Goal: Task Accomplishment & Management: Complete application form

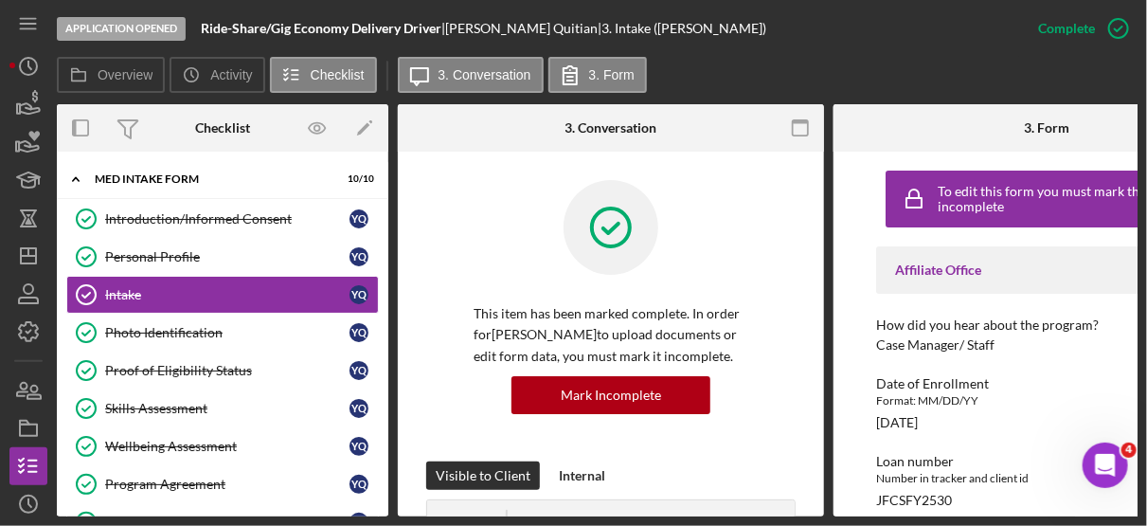
scroll to position [436, 0]
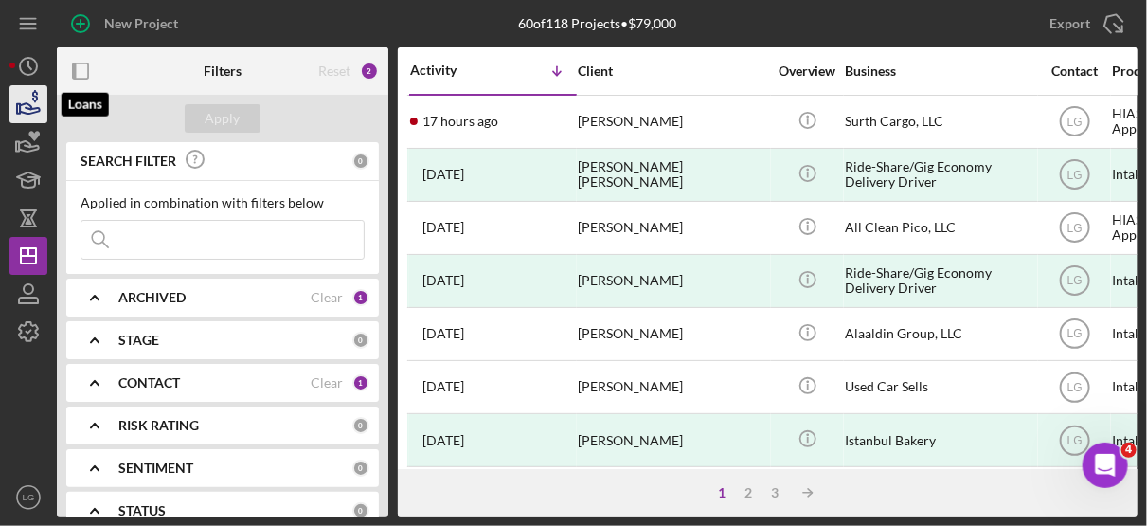
click at [40, 108] on icon "button" at bounding box center [28, 104] width 47 height 47
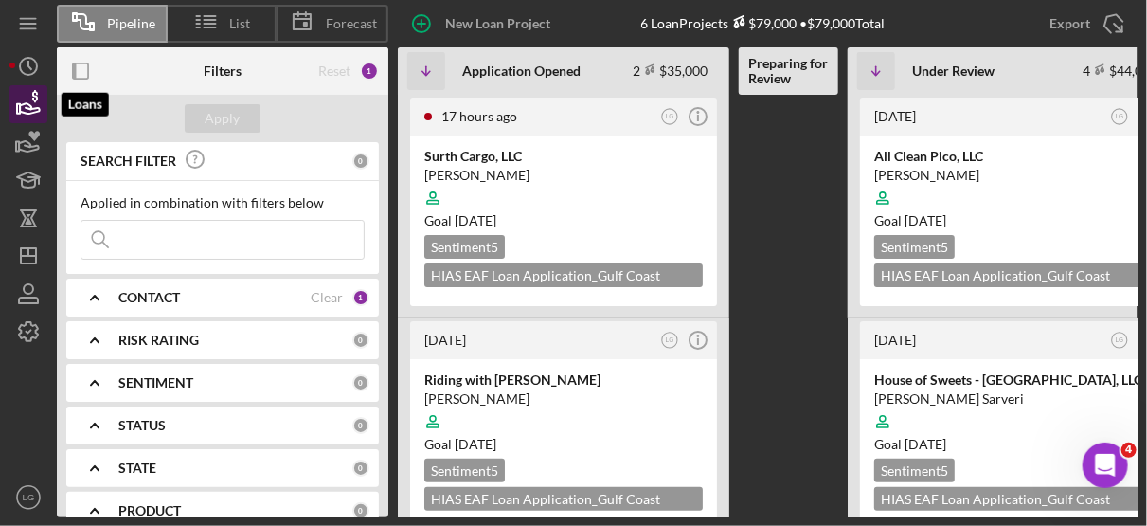
click at [40, 108] on icon "button" at bounding box center [28, 104] width 47 height 47
click at [36, 102] on icon "button" at bounding box center [28, 104] width 47 height 47
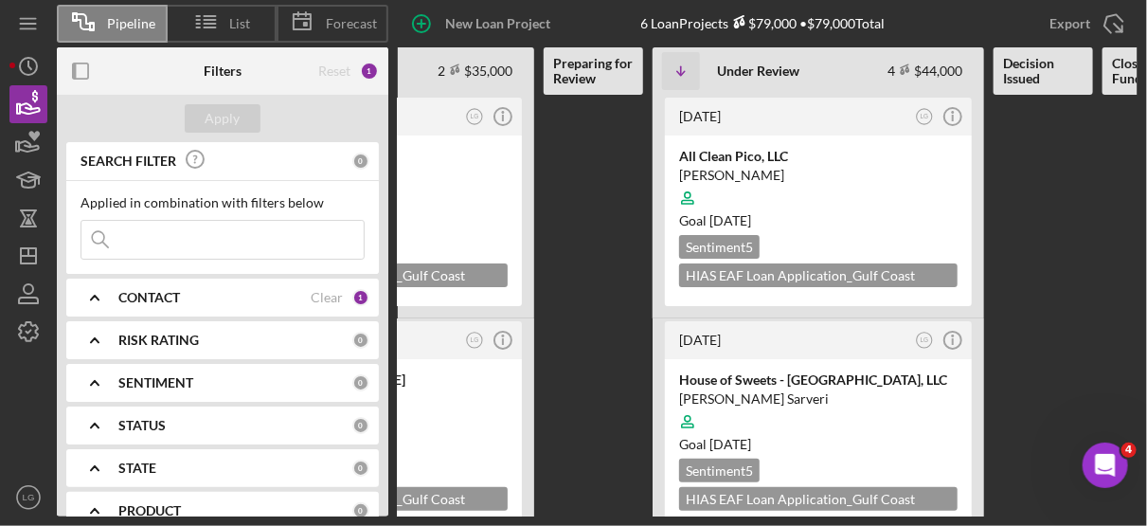
scroll to position [0, 268]
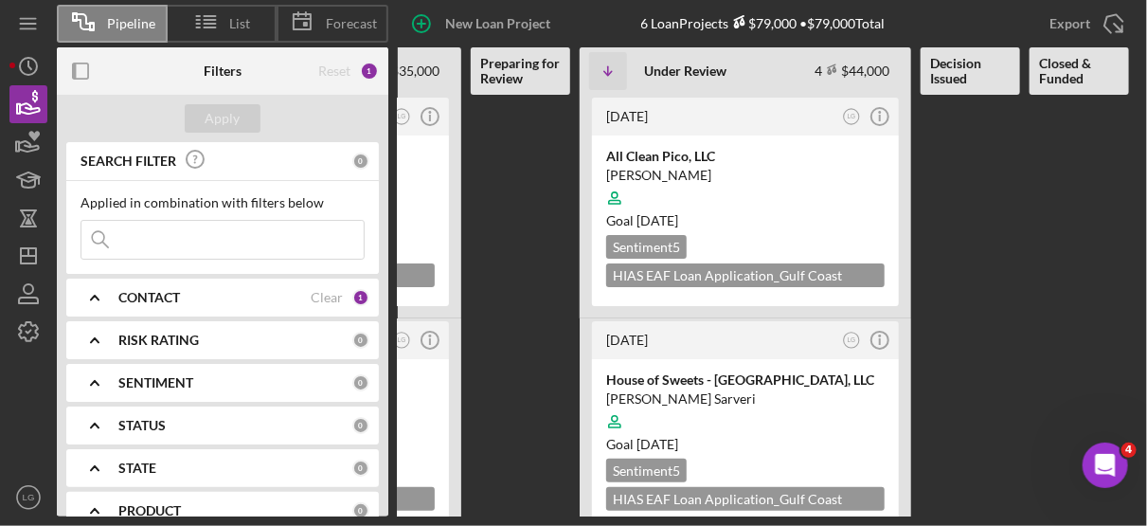
click at [982, 67] on b "Decision Issued" at bounding box center [970, 71] width 81 height 30
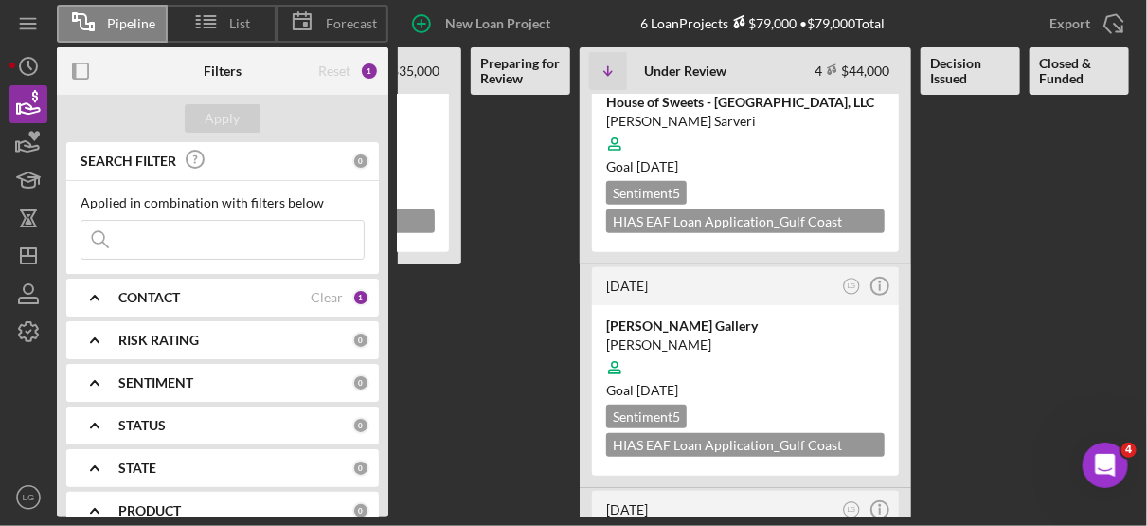
scroll to position [484, 0]
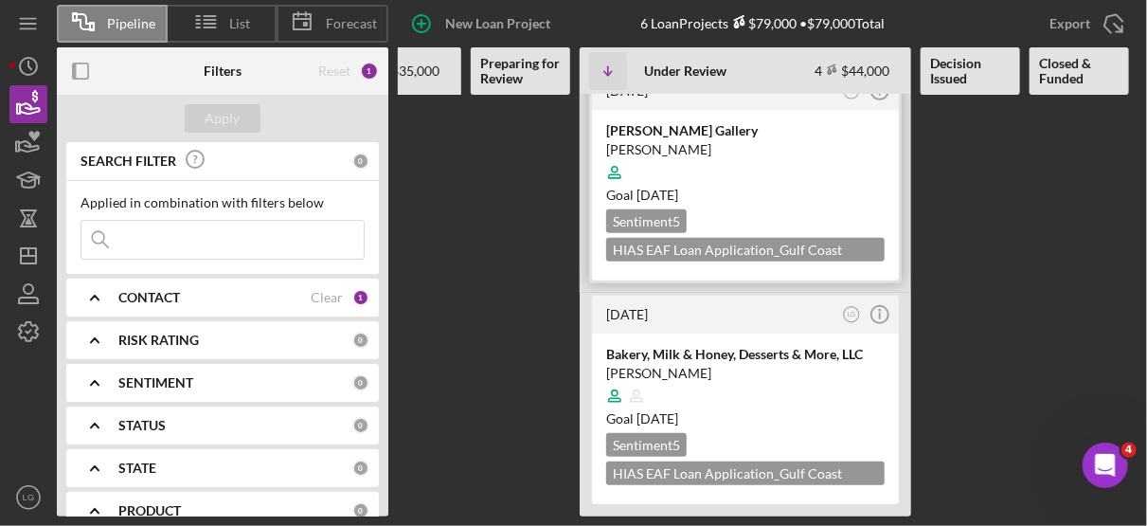
click at [839, 160] on div at bounding box center [745, 172] width 279 height 36
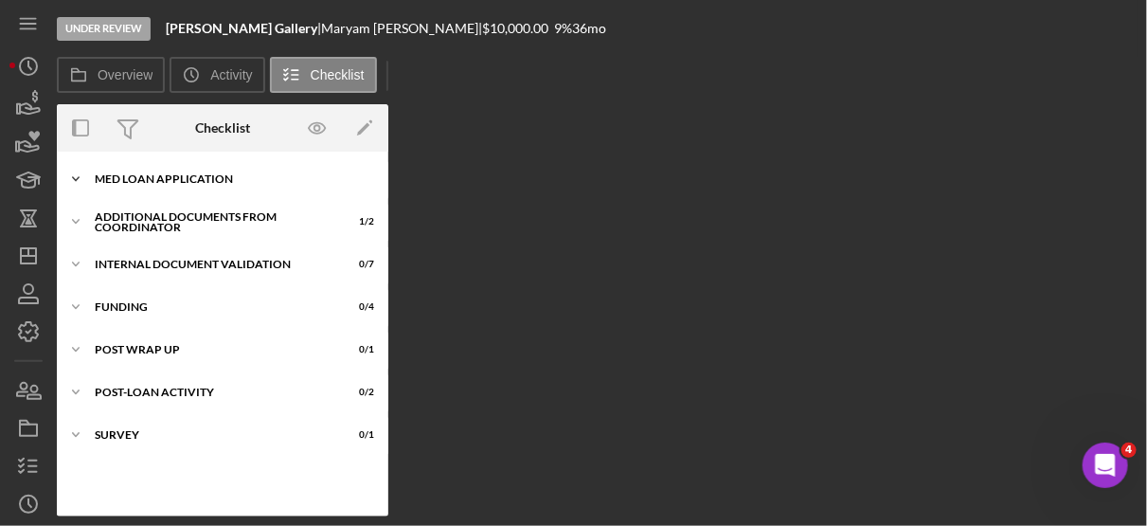
click at [205, 178] on div "MED Loan Application" at bounding box center [230, 178] width 270 height 11
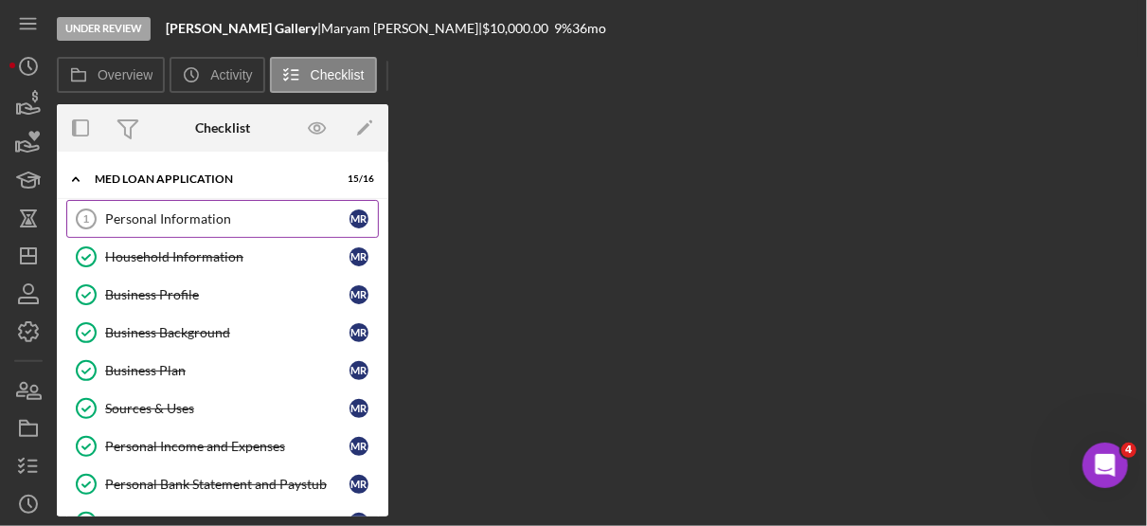
click at [193, 214] on div "Personal Information" at bounding box center [227, 218] width 244 height 15
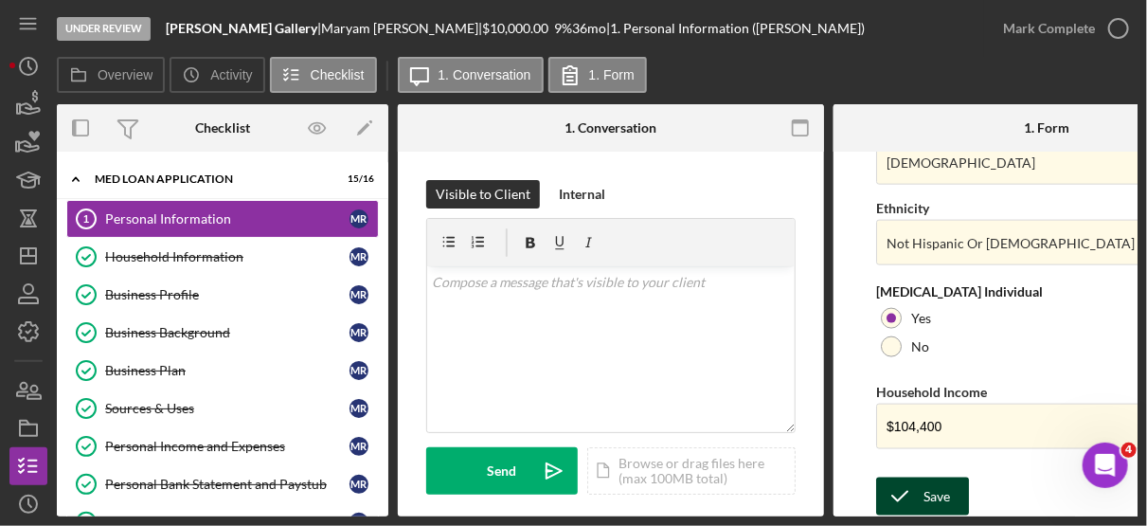
click at [918, 492] on icon "submit" at bounding box center [899, 496] width 47 height 47
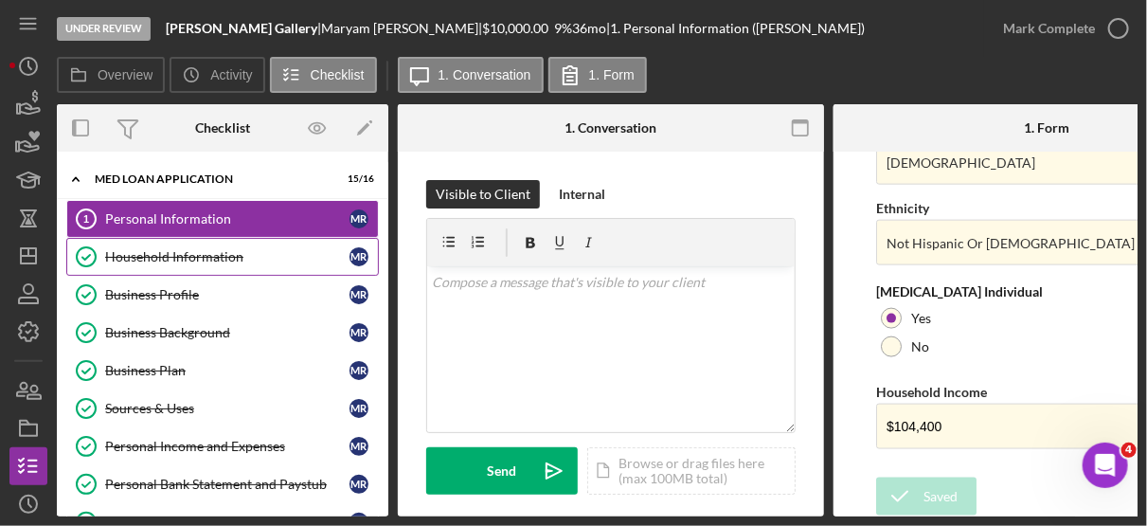
click at [221, 258] on div "Household Information" at bounding box center [227, 256] width 244 height 15
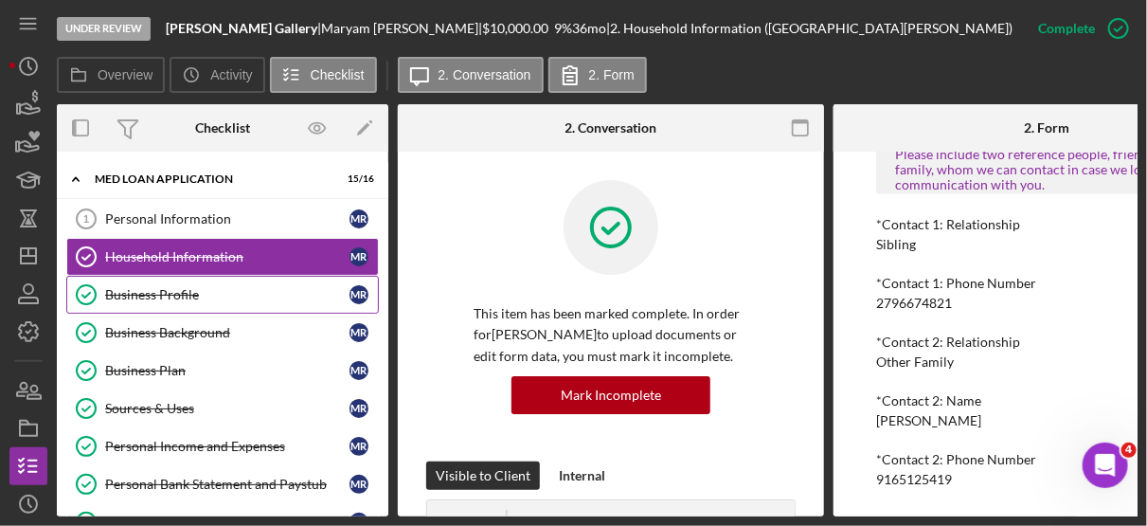
click at [208, 304] on link "Business Profile Business Profile M R" at bounding box center [222, 295] width 313 height 38
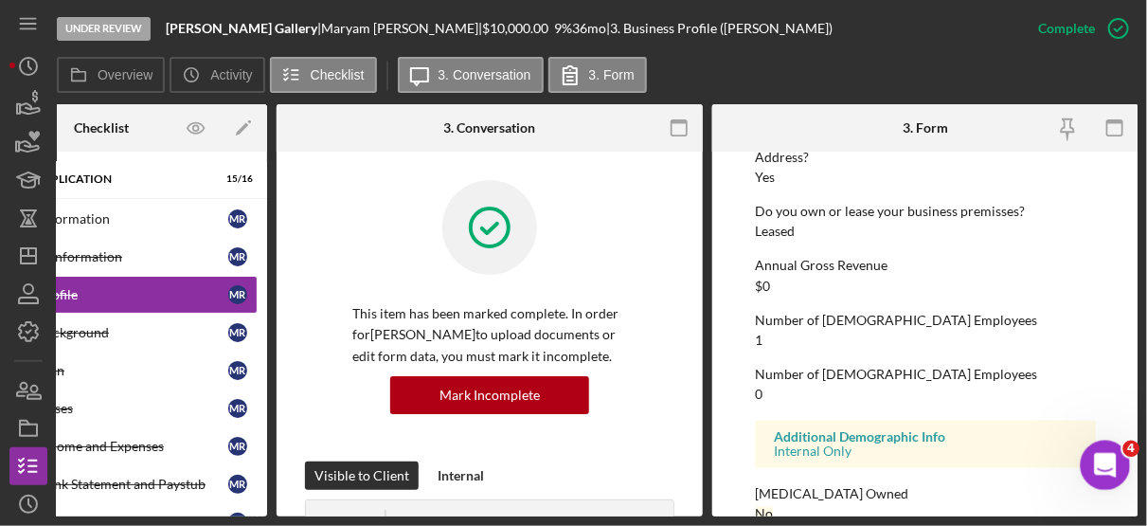
scroll to position [1047, 0]
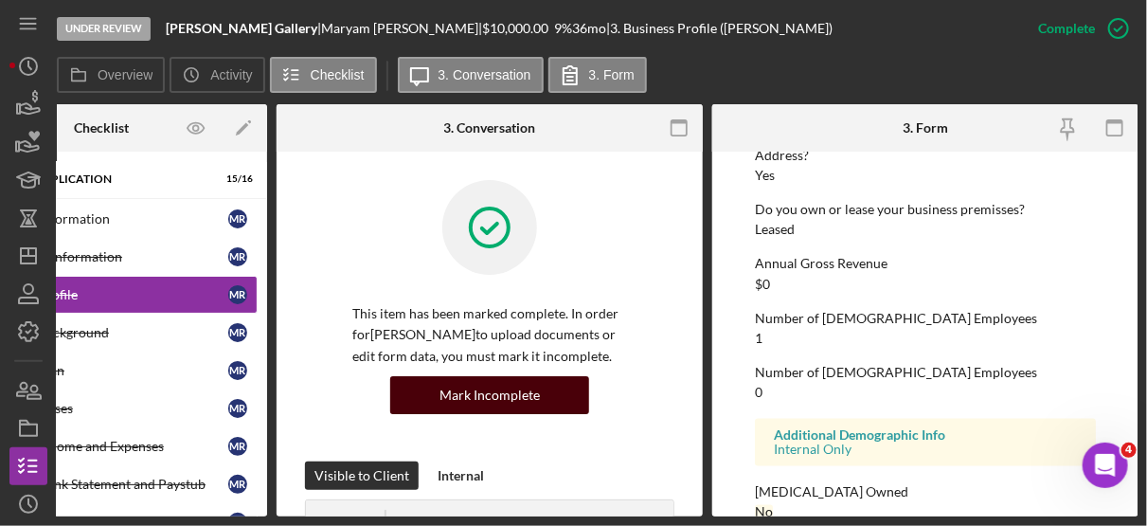
click at [512, 401] on div "Mark Incomplete" at bounding box center [490, 395] width 100 height 38
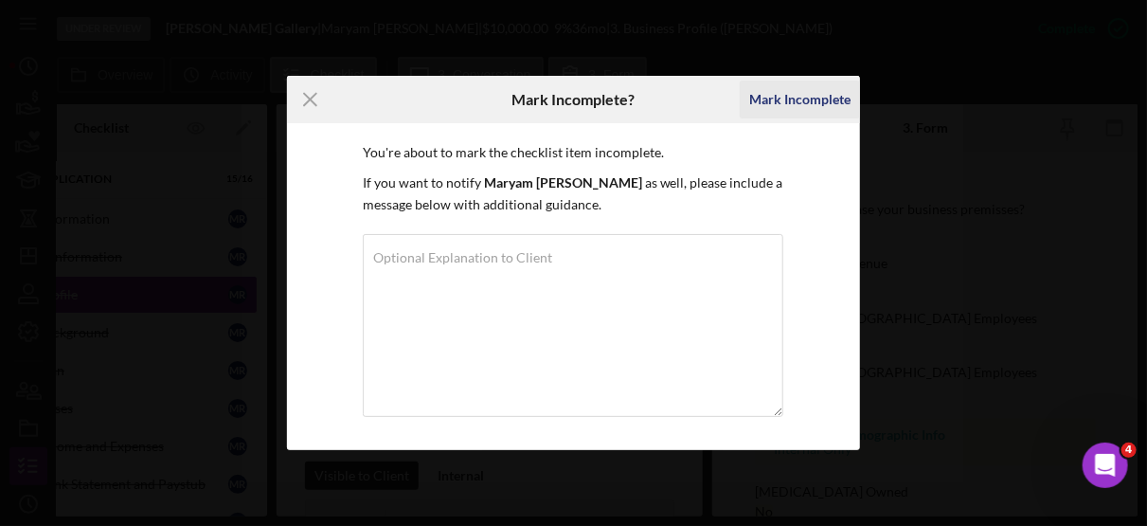
click at [822, 115] on div "Mark Incomplete" at bounding box center [799, 100] width 101 height 38
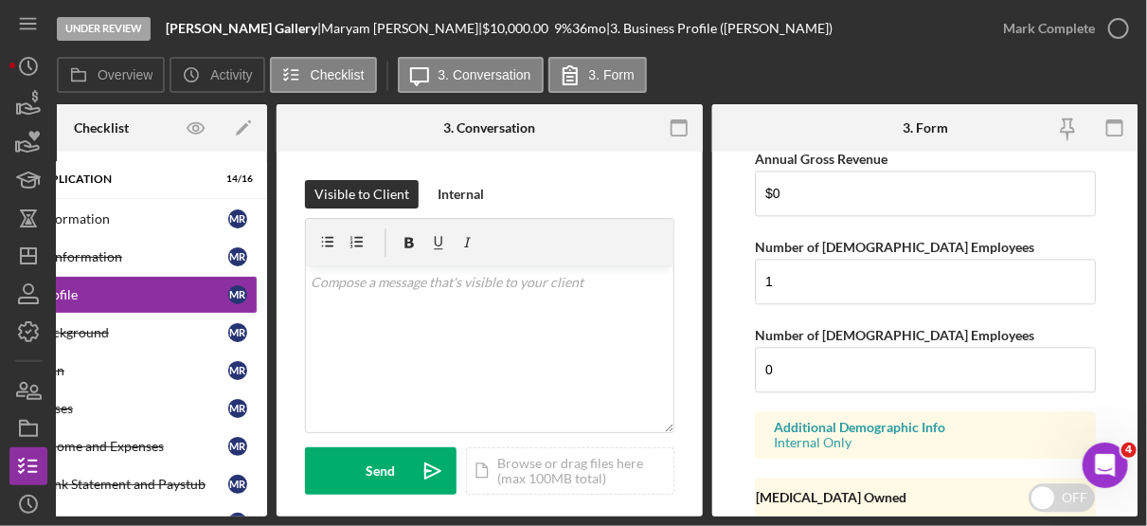
scroll to position [1685, 0]
click at [827, 272] on input "1" at bounding box center [925, 280] width 341 height 45
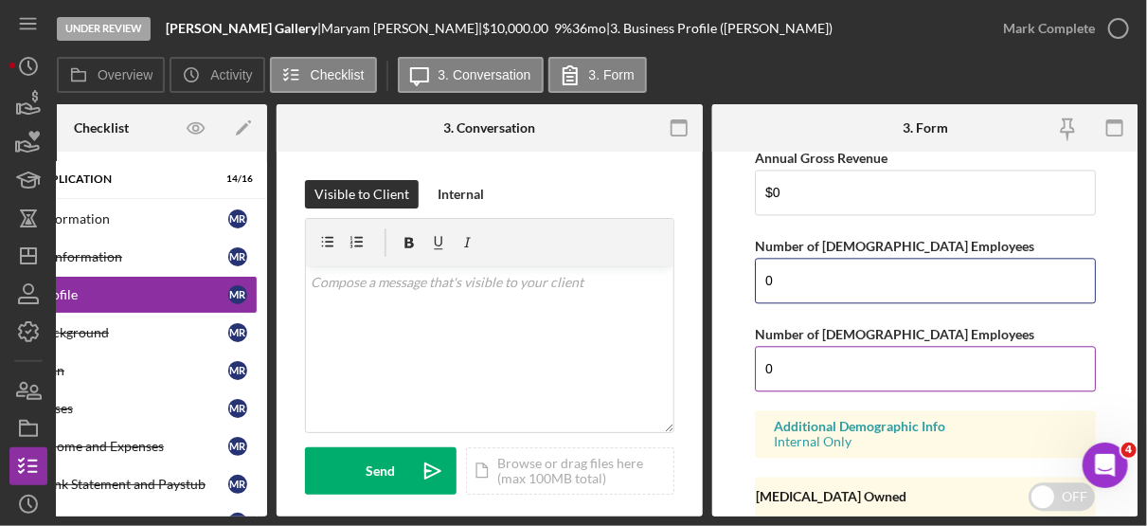
type input "0"
click at [805, 355] on input "0" at bounding box center [925, 368] width 341 height 45
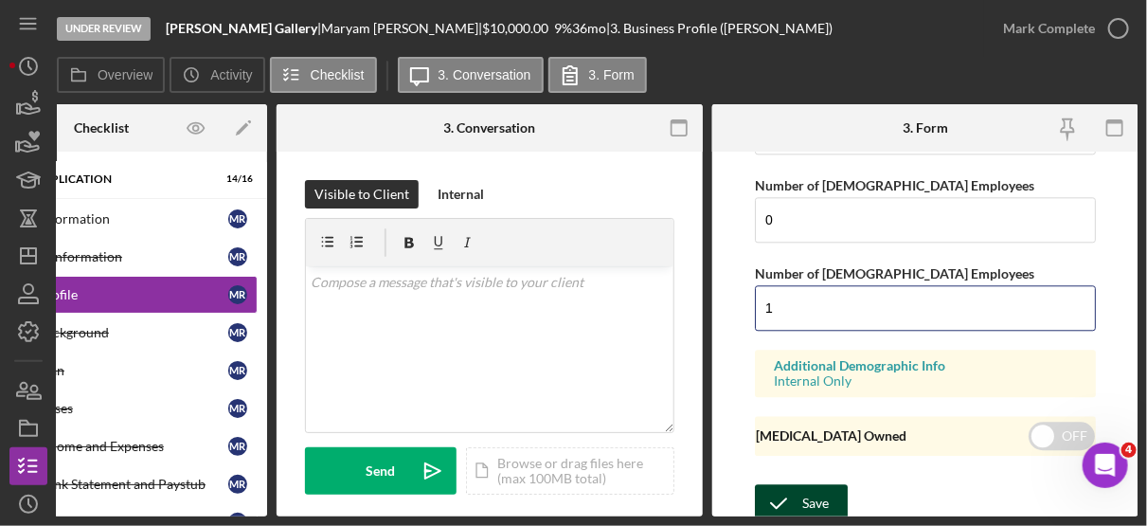
type input "1"
click at [814, 492] on div "Save" at bounding box center [816, 503] width 27 height 38
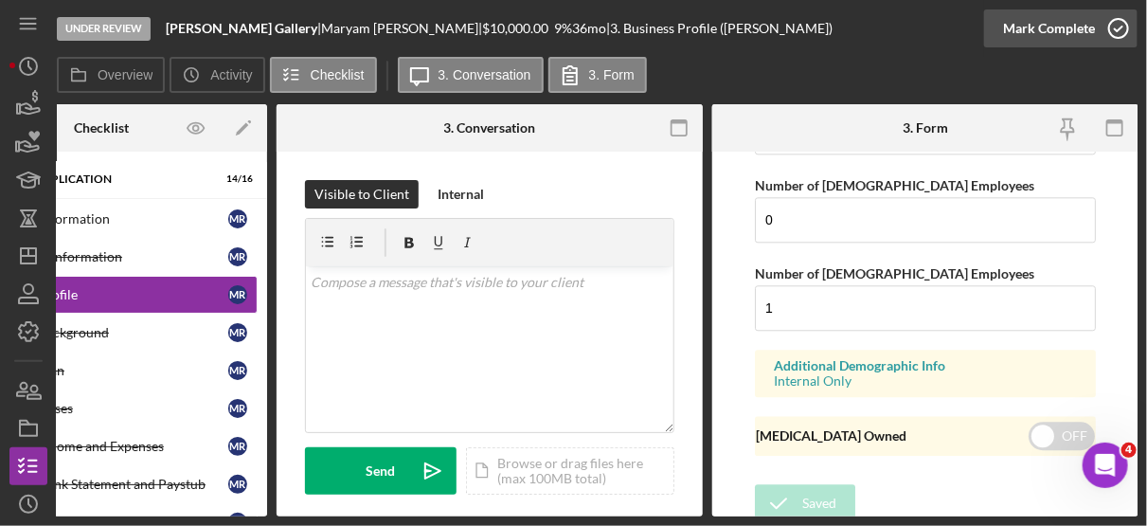
click at [1125, 33] on icon "button" at bounding box center [1118, 28] width 47 height 47
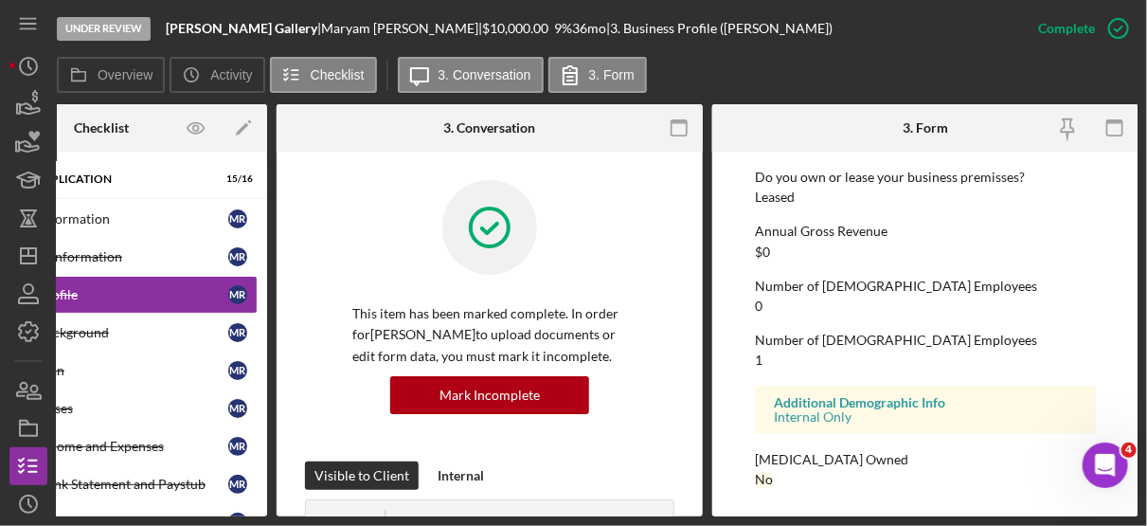
scroll to position [0, 0]
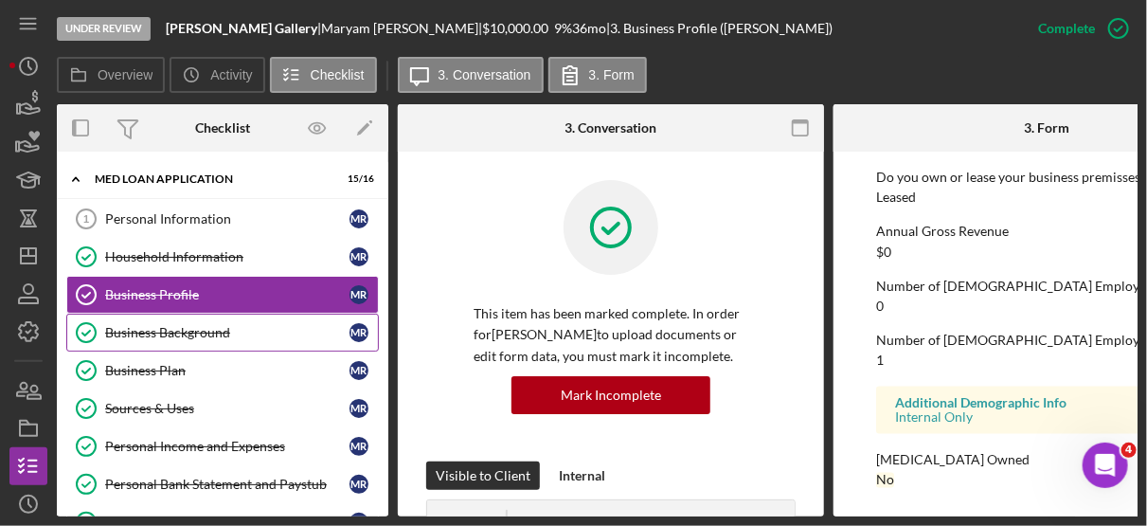
click at [240, 333] on div "Business Background" at bounding box center [227, 332] width 244 height 15
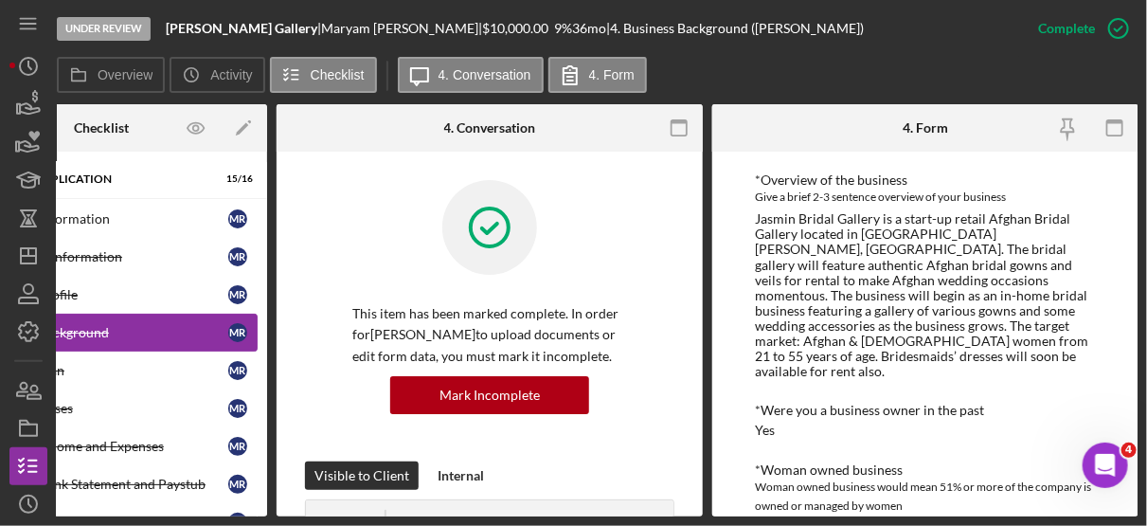
scroll to position [284, 0]
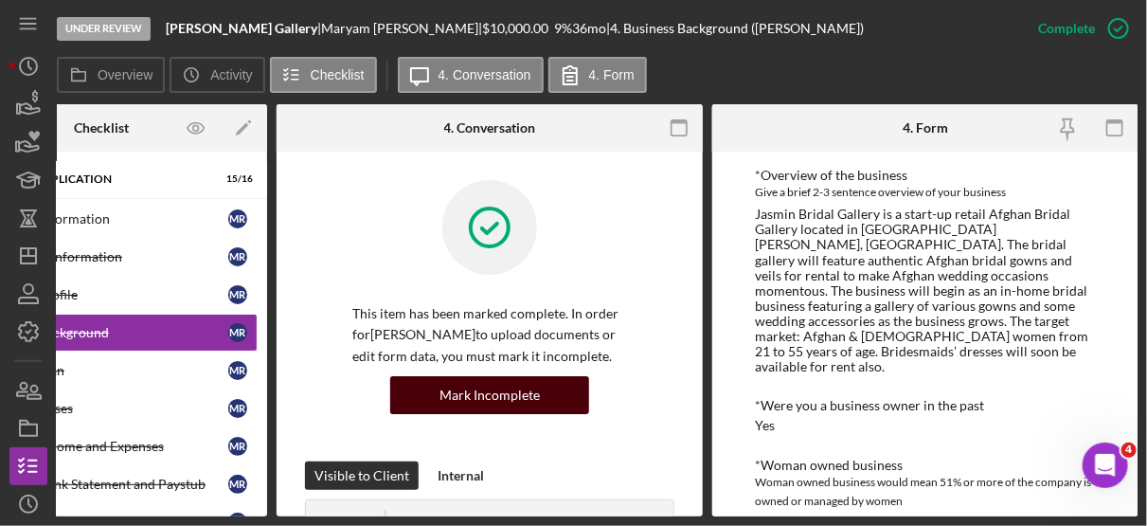
click at [514, 409] on div "Mark Incomplete" at bounding box center [490, 395] width 100 height 38
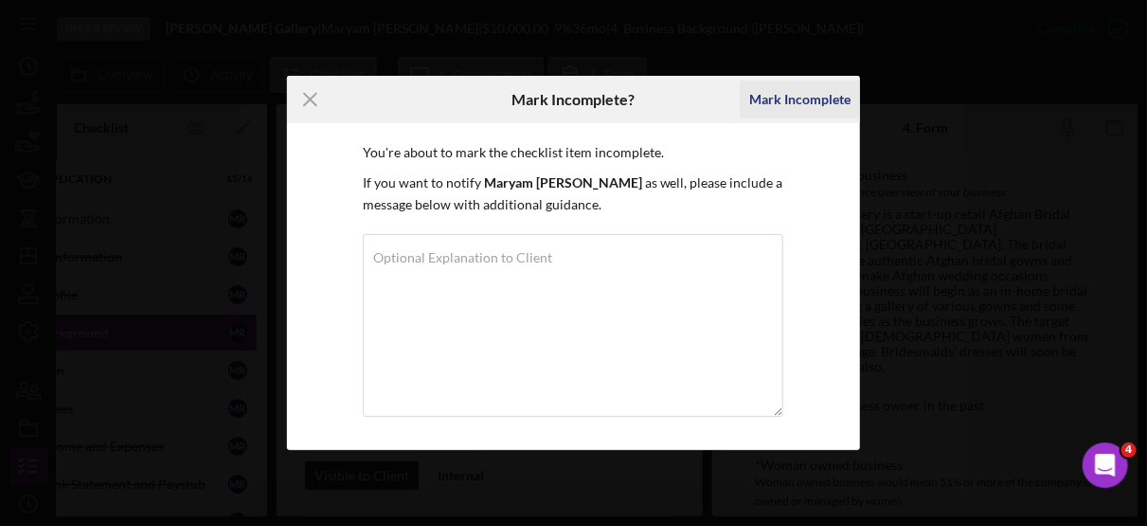
click at [823, 100] on div "Mark Incomplete" at bounding box center [799, 100] width 101 height 38
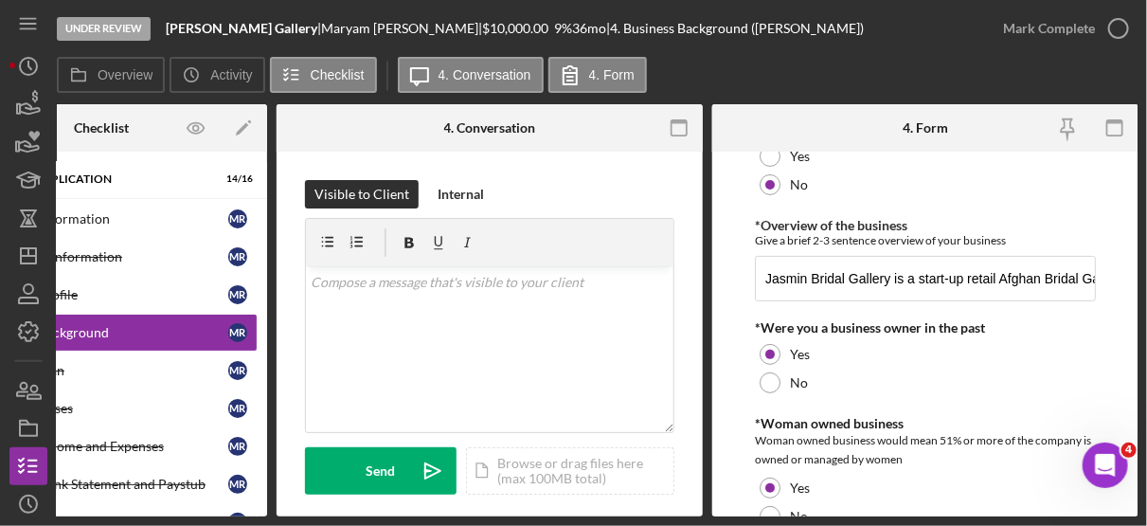
scroll to position [186, 0]
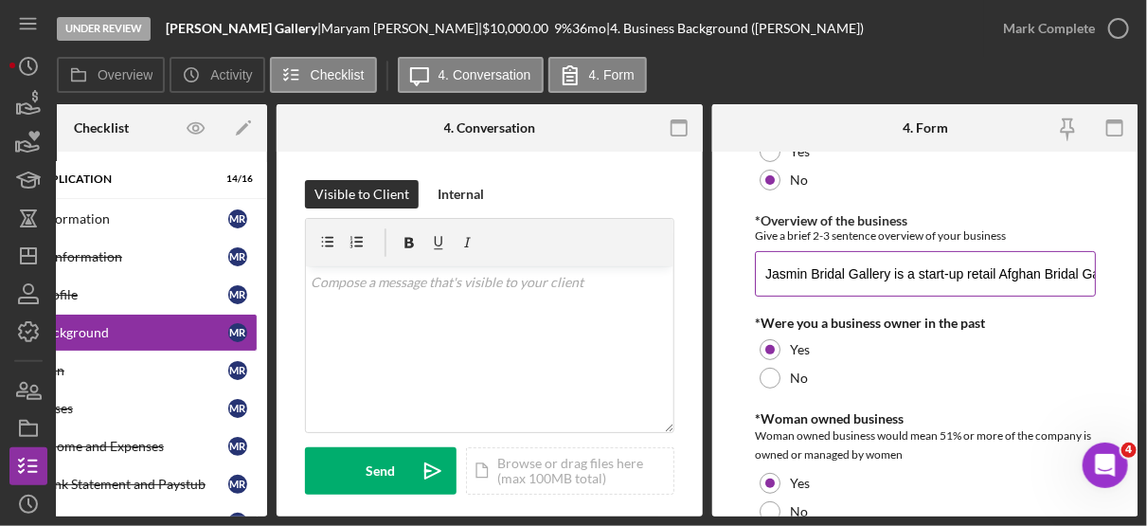
click at [970, 273] on input "Jasmin Bridal Gallery is a start-up retail Afghan Bridal Gallery located in [GE…" at bounding box center [925, 273] width 341 height 45
click at [965, 276] on input "Jasmin Bridal Gallery is a start-up retail Afghan Bridal Gallery located in [GE…" at bounding box center [925, 273] width 341 height 45
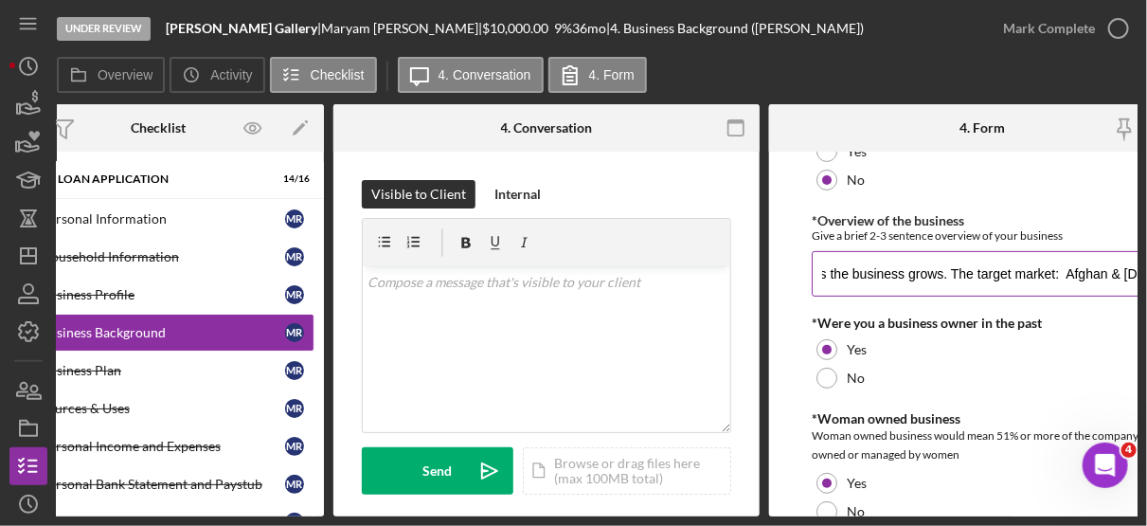
scroll to position [0, 2318]
click at [1011, 273] on input "Jasmin Bridal Gallery is a start-up retail Afghan Bridal Gallery located in [GE…" at bounding box center [982, 273] width 341 height 45
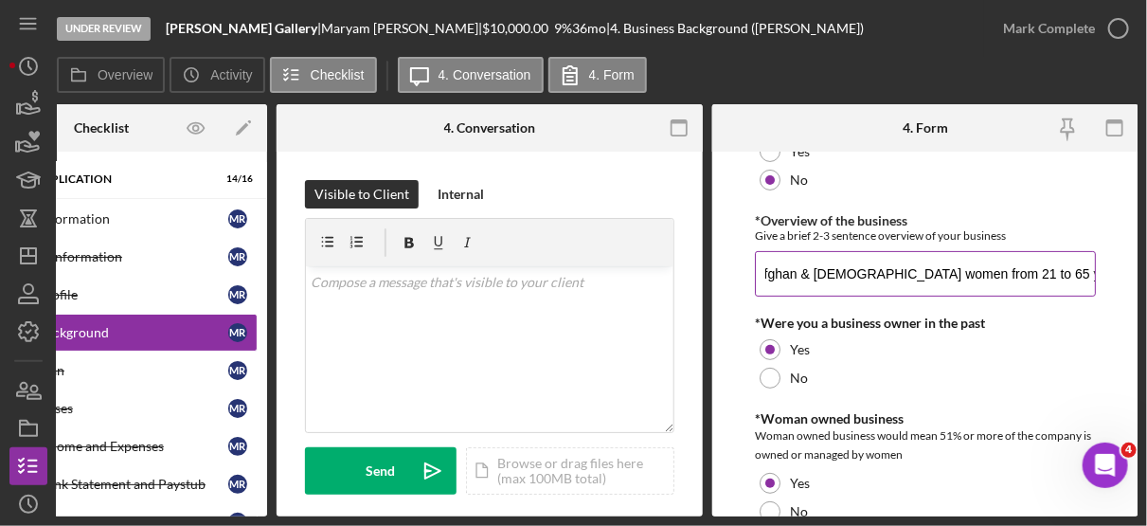
scroll to position [0, 2601]
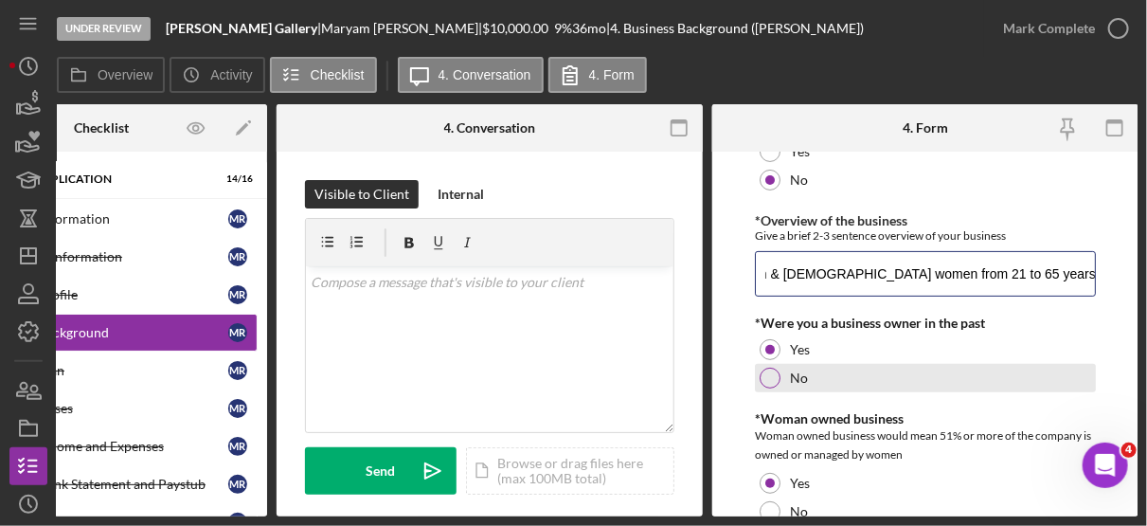
type input "Jasmin Bridal Gallery is a start-up retail Afghan Bridal Gallery located in [GE…"
click at [780, 379] on div "No" at bounding box center [925, 378] width 341 height 28
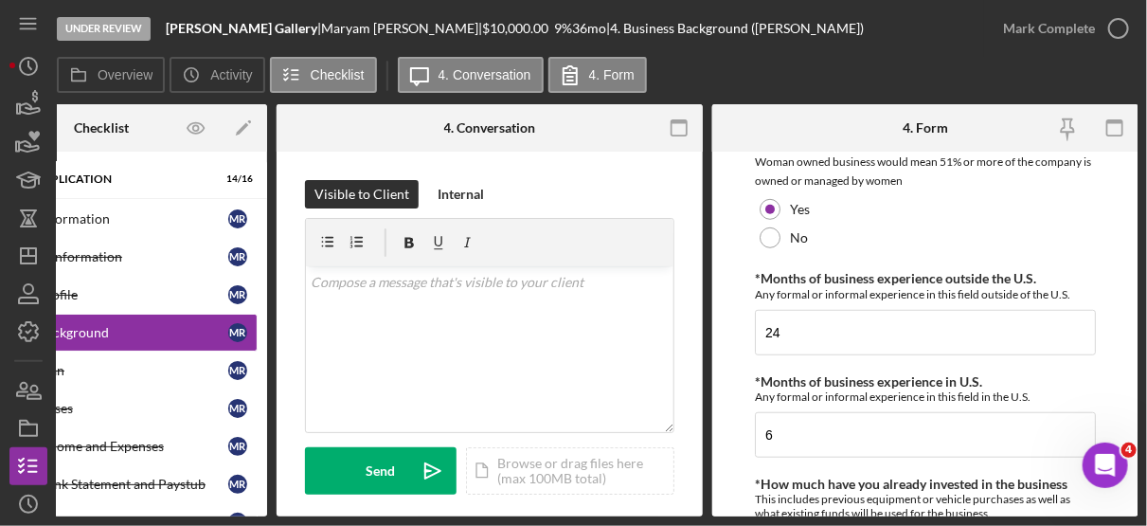
scroll to position [462, 0]
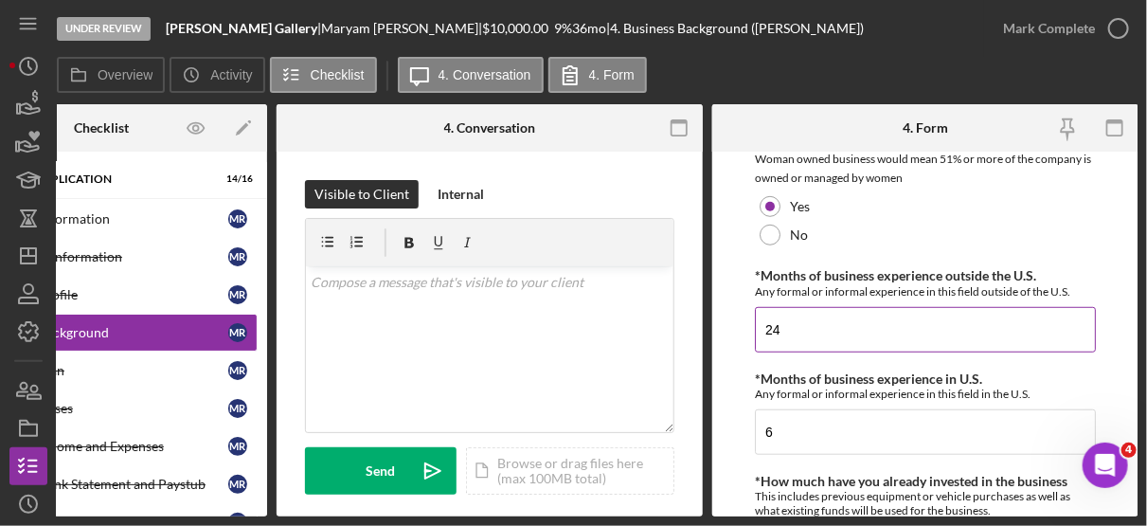
click at [810, 332] on input "24" at bounding box center [925, 329] width 341 height 45
click at [805, 330] on input "24" at bounding box center [925, 329] width 341 height 45
type input "2"
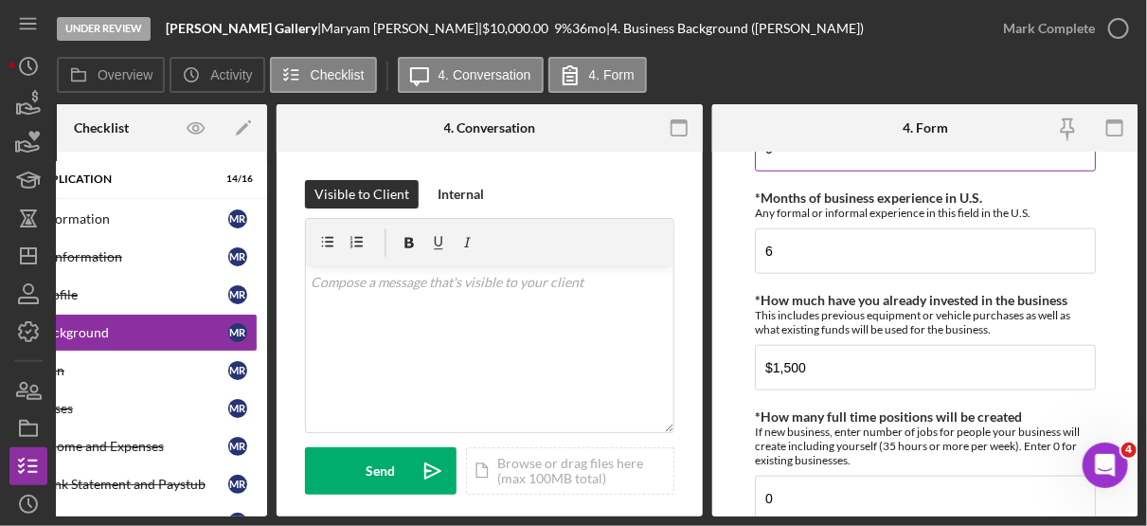
scroll to position [645, 0]
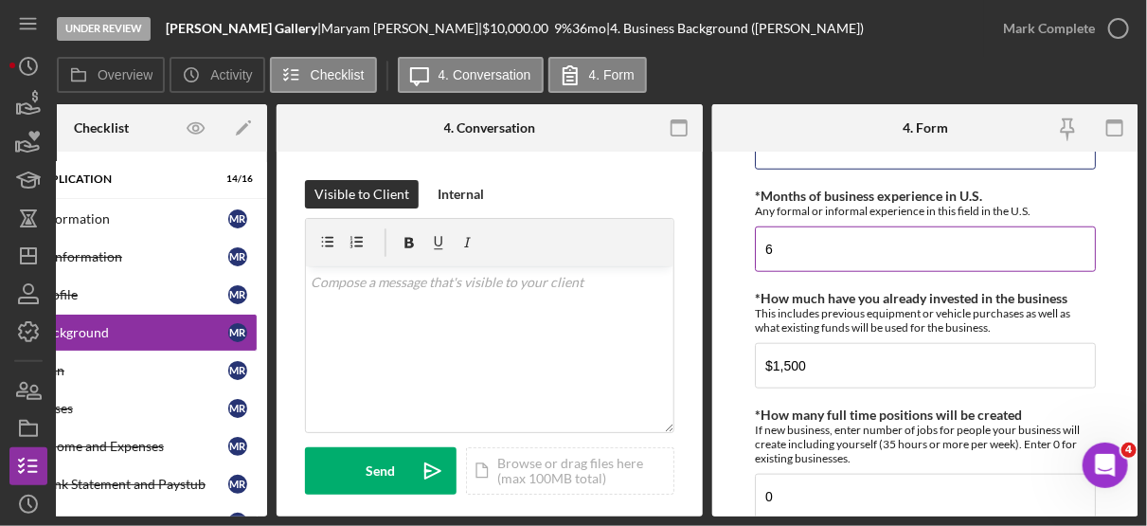
type input "0"
click at [805, 252] on input "6" at bounding box center [925, 248] width 341 height 45
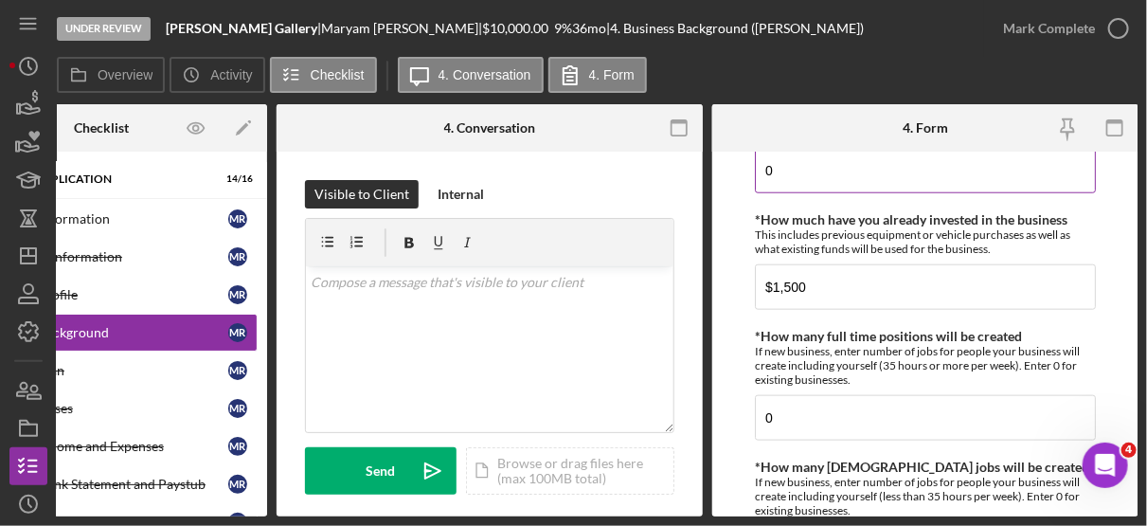
scroll to position [749, 0]
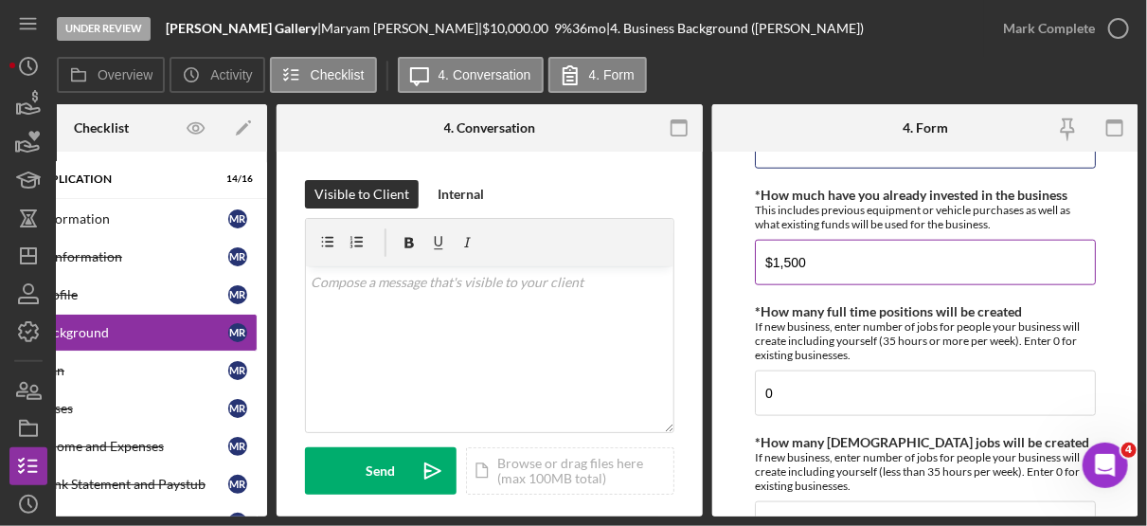
type input "0"
click at [847, 262] on input "$1,500" at bounding box center [925, 262] width 341 height 45
type input "$1"
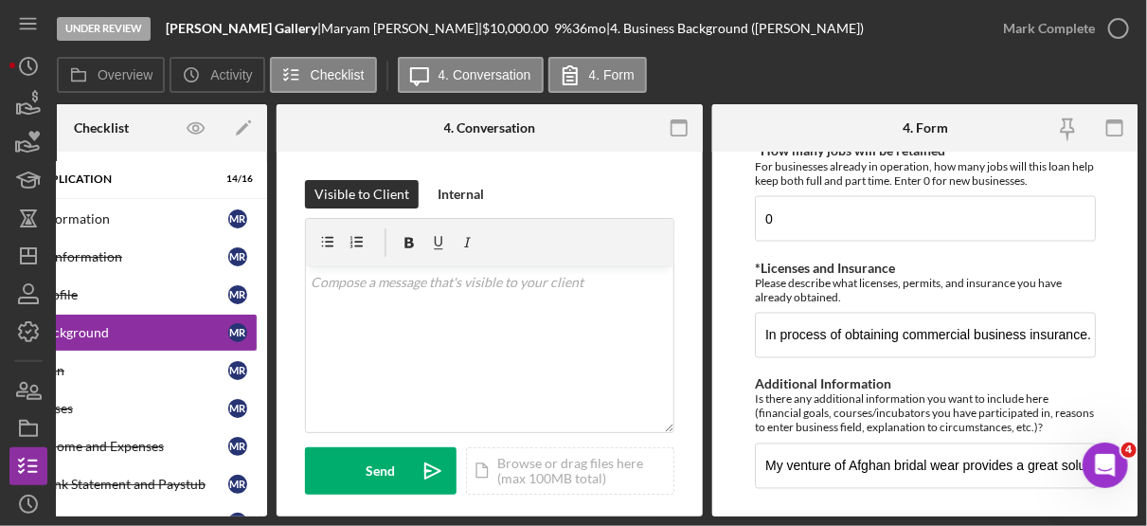
scroll to position [1211, 0]
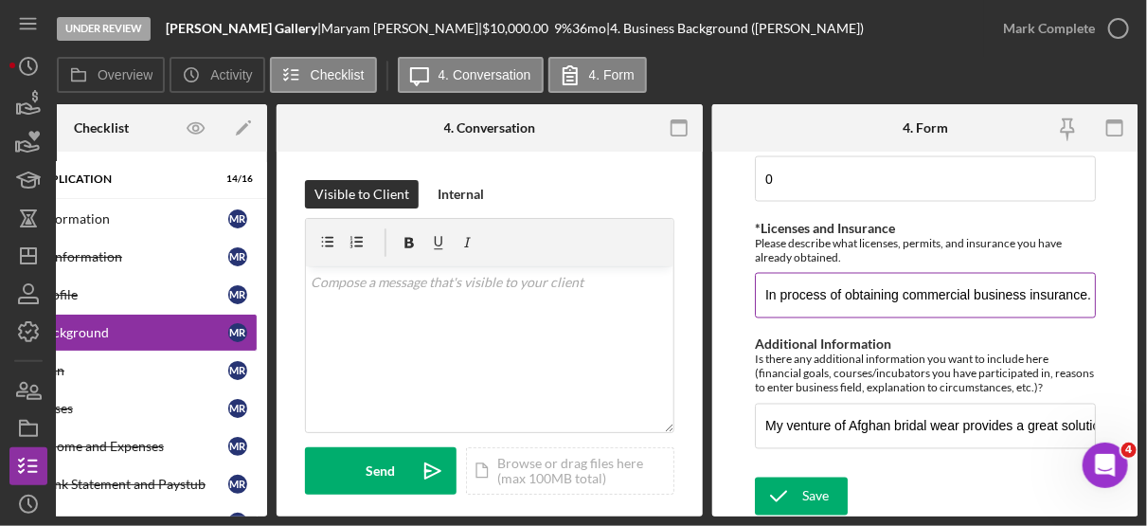
type input "$500"
click at [776, 290] on input "In process of obtaining commercial business insurance. No retail license nor ta…" at bounding box center [925, 295] width 341 height 45
click at [835, 289] on input "In process of obtaining commercial business insurance. No retail license nor ta…" at bounding box center [925, 295] width 341 height 45
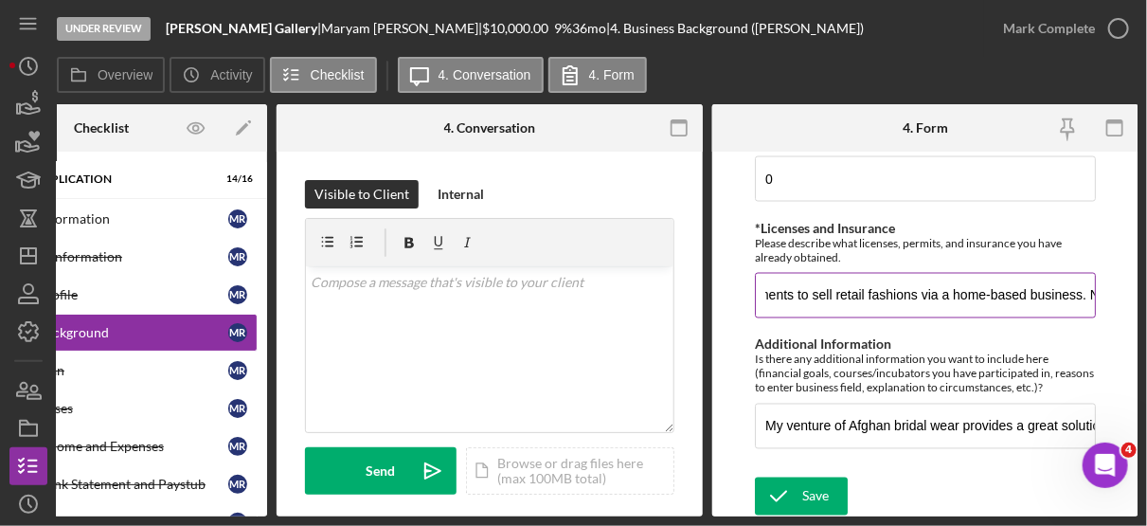
type input "In process of obtainingThere are no license requirements to sell retail fashion…"
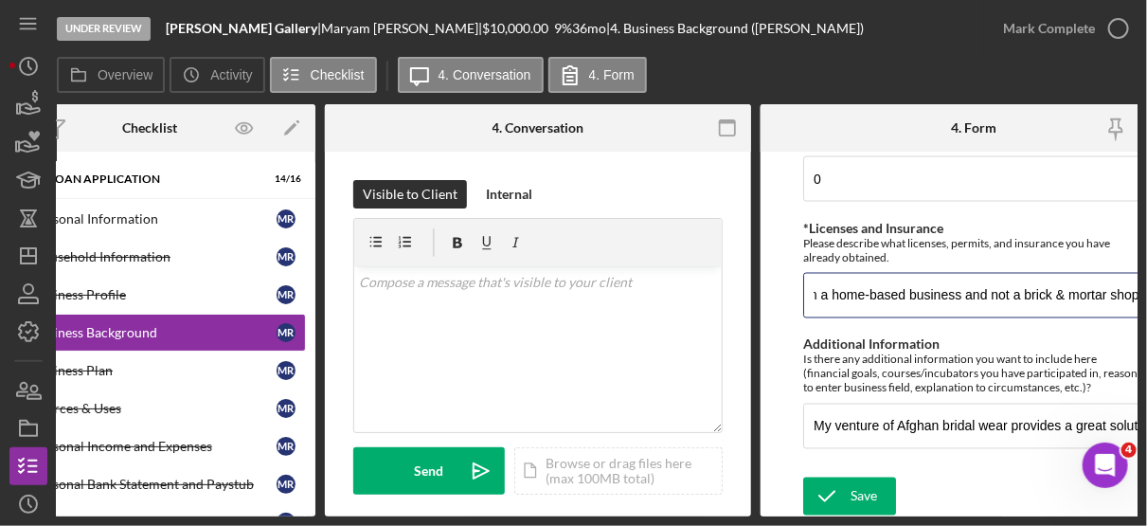
scroll to position [0, 121]
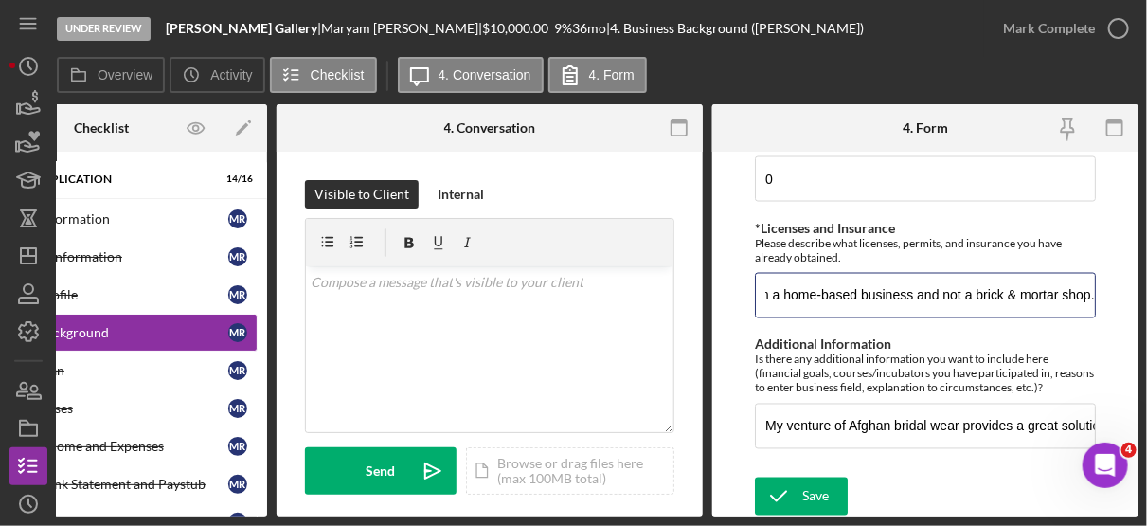
drag, startPoint x: 882, startPoint y: 289, endPoint x: 1149, endPoint y: 293, distance: 267.2
click at [1146, 293] on html "Under Review [PERSON_NAME] Gallery | [PERSON_NAME] | $10,000.00 9 % 36 mo | 4. …" at bounding box center [573, 263] width 1147 height 526
click at [1089, 294] on input "In process of obtainingThere are no license requirements to sell retail fashion…" at bounding box center [925, 295] width 341 height 45
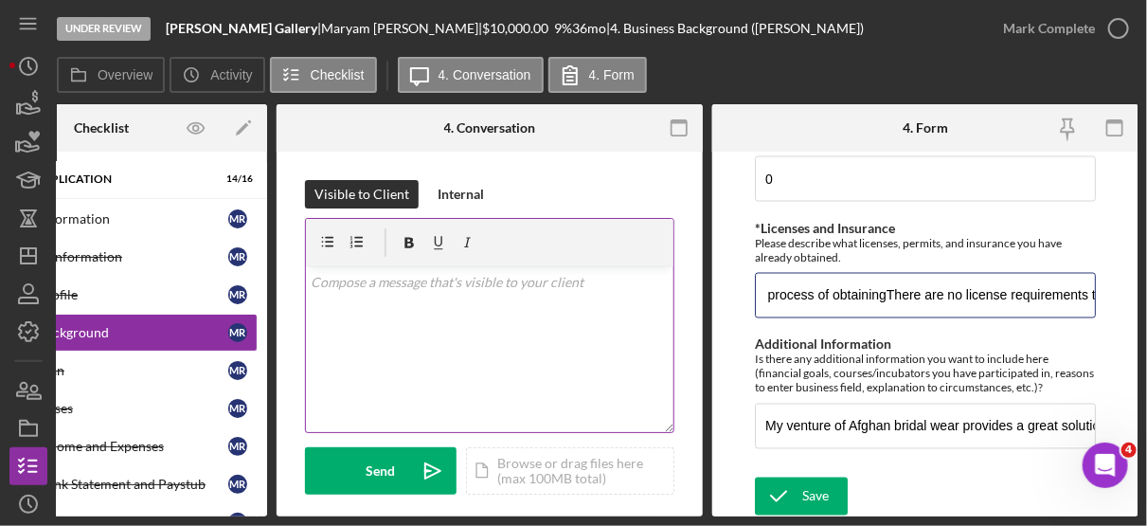
scroll to position [0, 0]
drag, startPoint x: 884, startPoint y: 293, endPoint x: 527, endPoint y: 285, distance: 357.3
click at [527, 285] on div "Overview Internal Workflow Stage Under Review Icon/Dropdown Arrow Archive (can …" at bounding box center [597, 310] width 1081 height 412
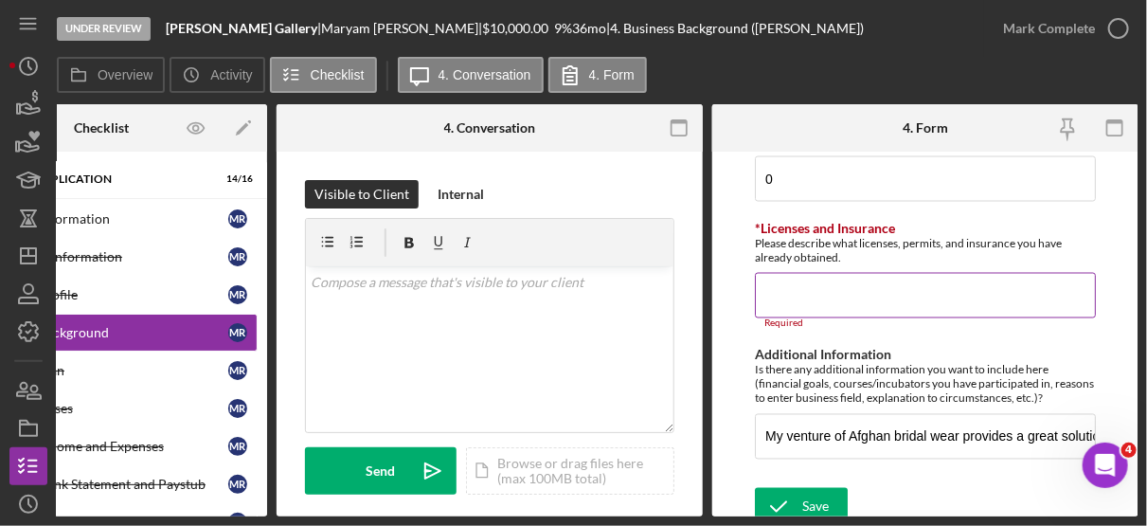
click at [783, 278] on input "*Licenses and Insurance" at bounding box center [925, 295] width 341 height 45
paste input "There are no licensing requirements to sell retail fashions from a home-based b…"
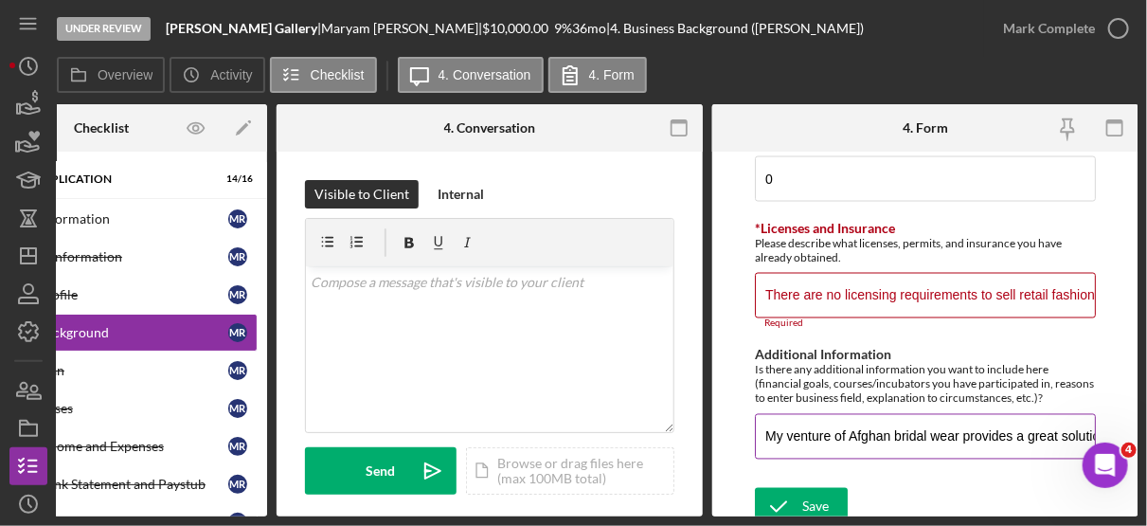
scroll to position [0, 2914]
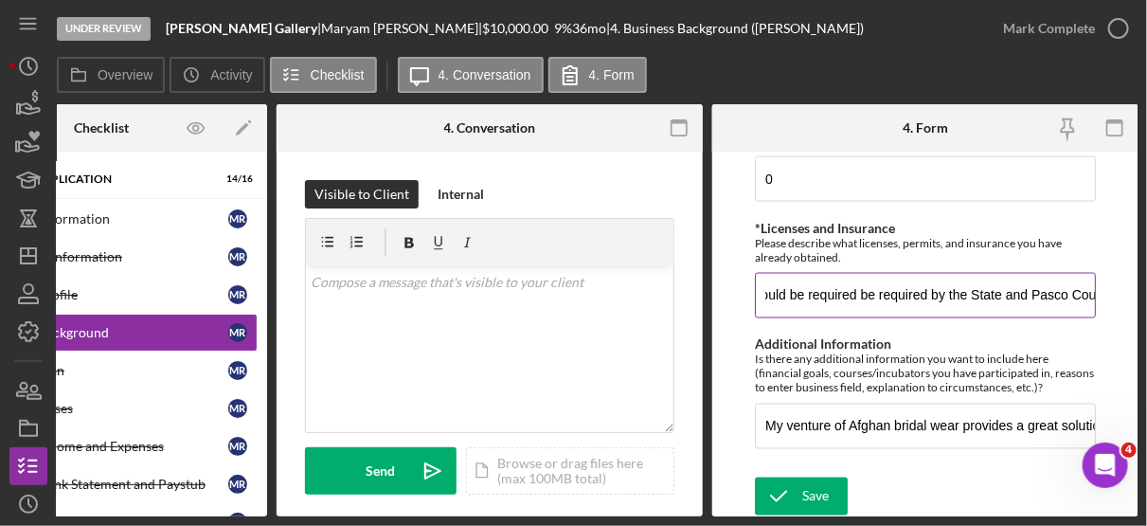
click at [803, 290] on input "There are no licensing requirements to sell retail fashions from a home-based b…" at bounding box center [925, 295] width 341 height 45
click at [1087, 289] on input "There are no licensing requirements to sell retail fashions from a home-based b…" at bounding box center [925, 295] width 341 height 45
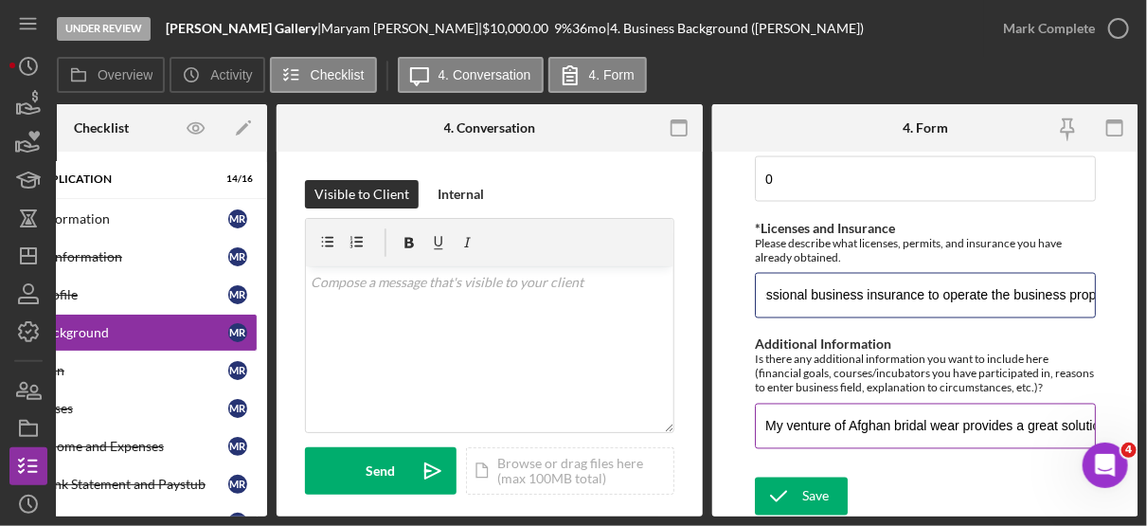
type input "There are no licensing requirements to sell retail fashions from a home-based b…"
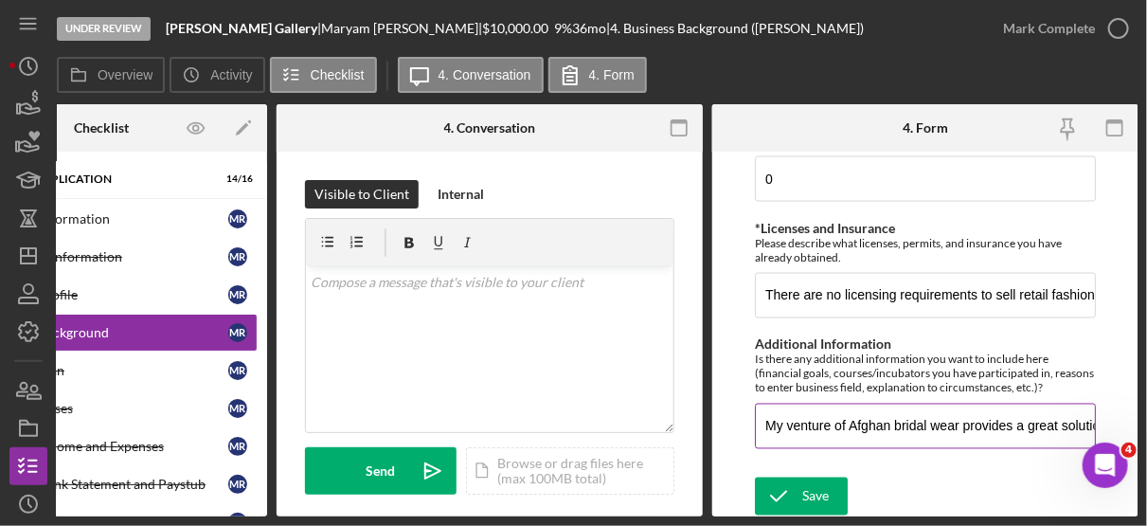
click at [975, 418] on input "My venture of Afghan bridal wear provides a great solution to [DEMOGRAPHIC_DATA…" at bounding box center [925, 426] width 341 height 45
click at [832, 421] on input "My venture of Afghan bridal wear provides a great solution to [DEMOGRAPHIC_DATA…" at bounding box center [925, 426] width 341 height 45
click at [828, 419] on input "My venture of Afghan bridal wear provides a great solution to [DEMOGRAPHIC_DATA…" at bounding box center [925, 426] width 341 height 45
drag, startPoint x: 818, startPoint y: 421, endPoint x: 861, endPoint y: 423, distance: 43.6
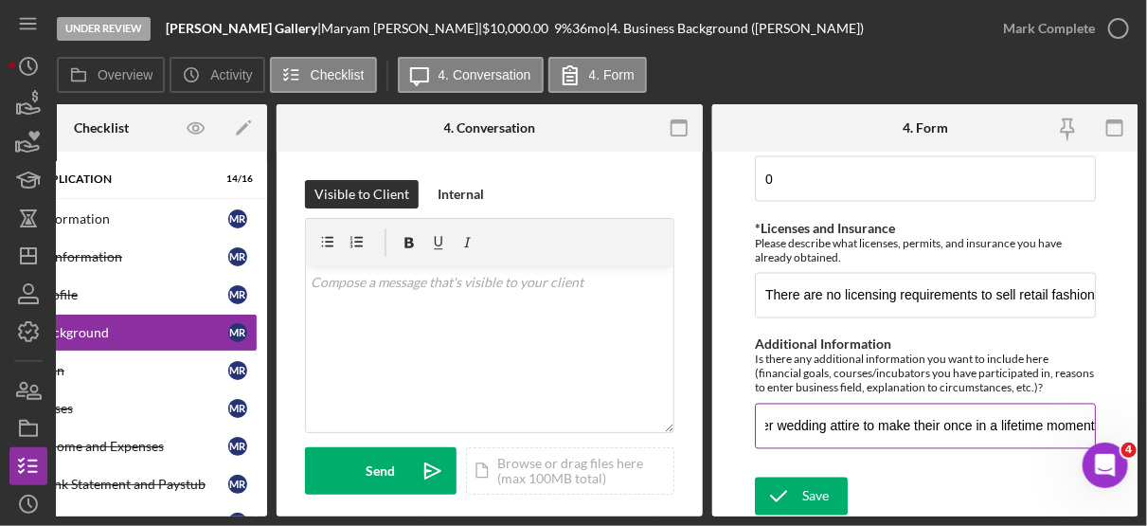
click at [861, 423] on input "My venture of Afghan bridal wear provides a great solution to [DEMOGRAPHIC_DATA…" at bounding box center [925, 426] width 341 height 45
click at [939, 417] on input "My venture of Afghan bridal wear provides a great solution to [DEMOGRAPHIC_DATA…" at bounding box center [925, 426] width 341 height 45
click at [1004, 417] on input "My venture of Afghan bridal wear provides a great solution to [DEMOGRAPHIC_DATA…" at bounding box center [925, 426] width 341 height 45
click at [1001, 417] on input "My venture of Afghan bridal wear provides a great solution to [DEMOGRAPHIC_DATA…" at bounding box center [925, 426] width 341 height 45
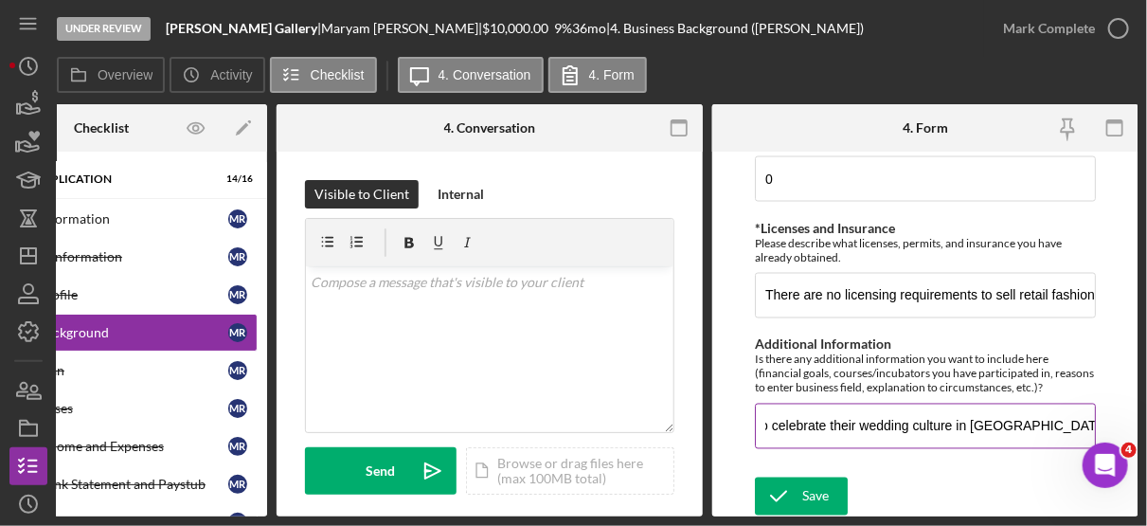
click at [868, 419] on input "My venture of Afghan bridal wear provides a great solution to [DEMOGRAPHIC_DATA…" at bounding box center [925, 426] width 341 height 45
type input "My venture of Afghan bridal wear provides a great solution to [DEMOGRAPHIC_DATA…"
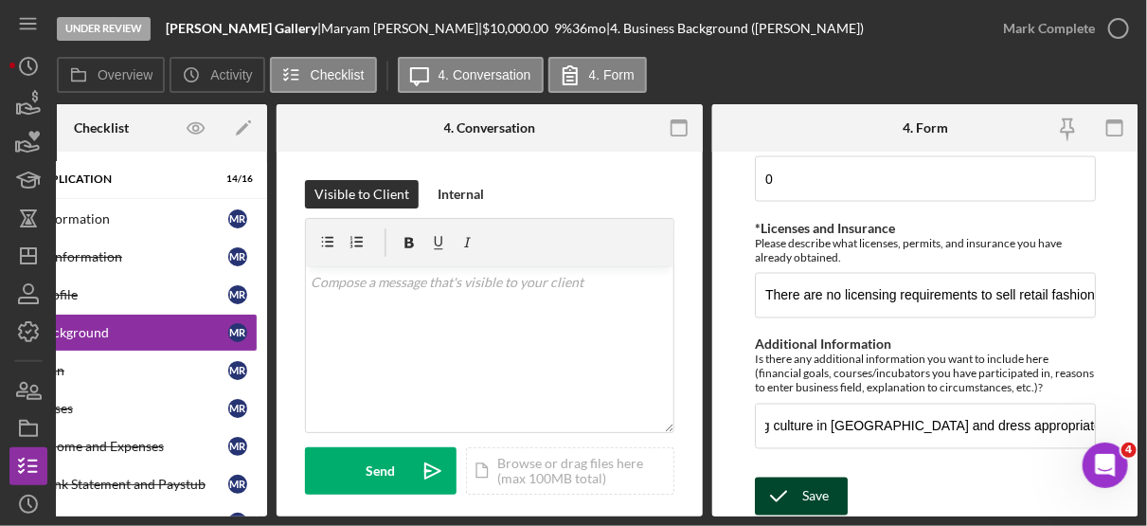
click at [823, 492] on div "Save" at bounding box center [816, 497] width 27 height 38
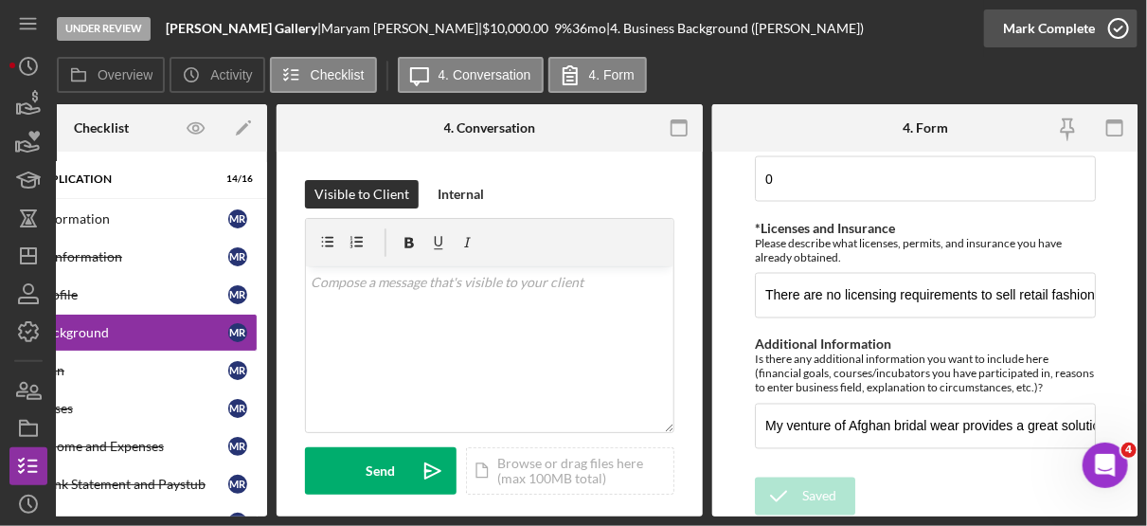
click at [1120, 32] on icon "button" at bounding box center [1118, 28] width 47 height 47
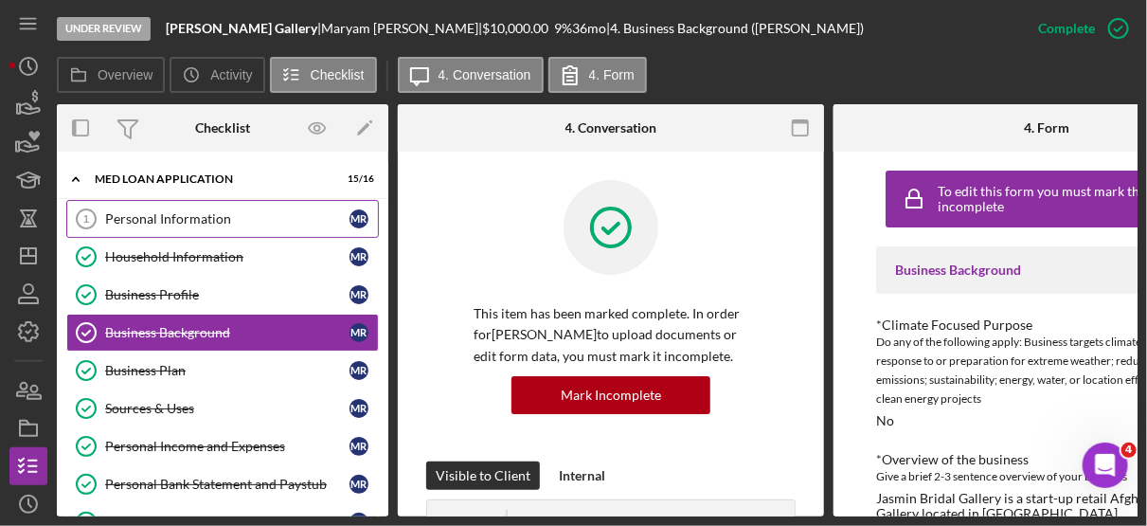
click at [240, 228] on link "Personal Information 1 Personal Information M R" at bounding box center [222, 219] width 313 height 38
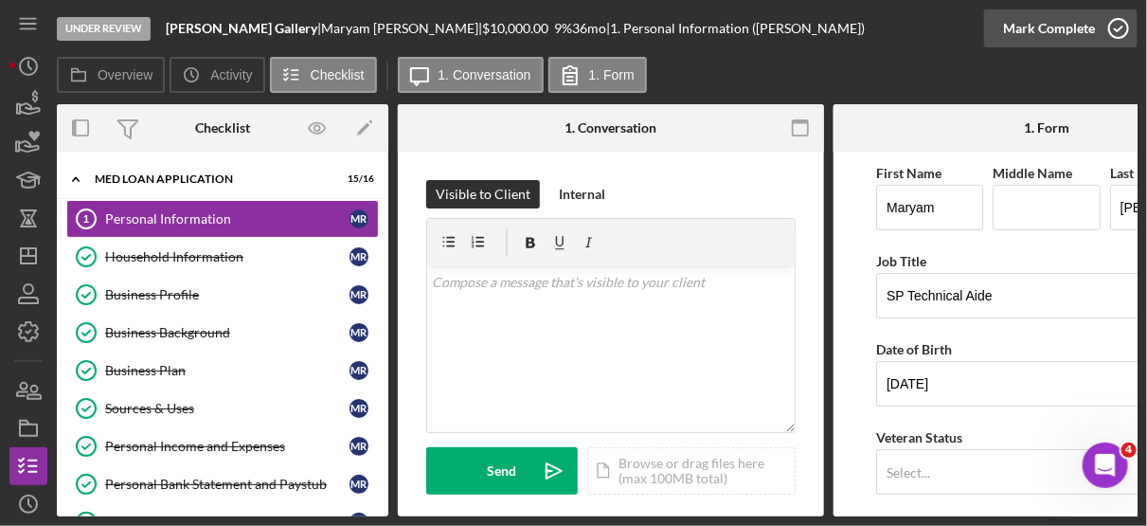
click at [1131, 36] on icon "button" at bounding box center [1118, 28] width 47 height 47
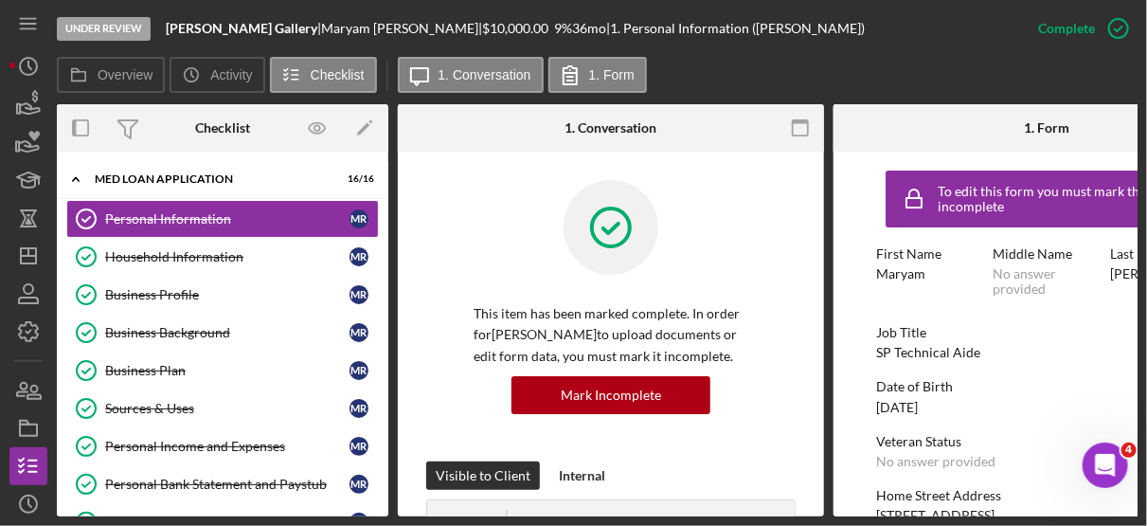
scroll to position [315, 0]
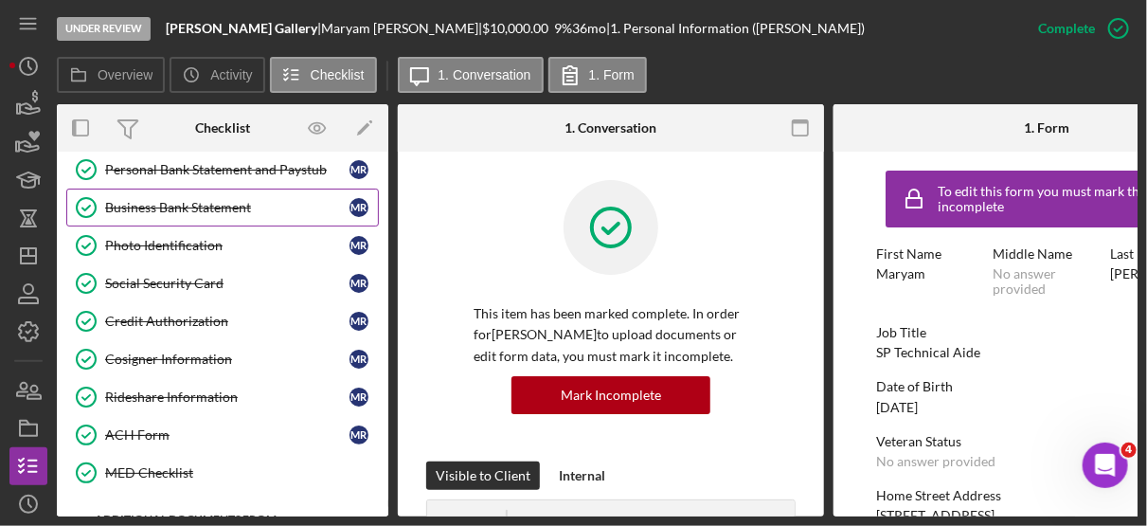
click at [230, 200] on div "Business Bank Statement" at bounding box center [227, 207] width 244 height 15
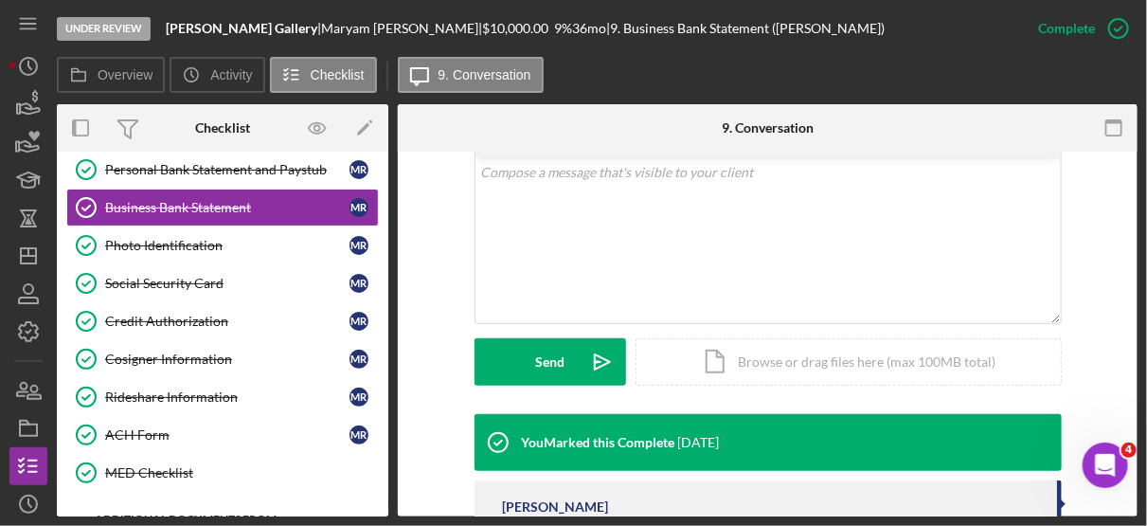
scroll to position [369, 0]
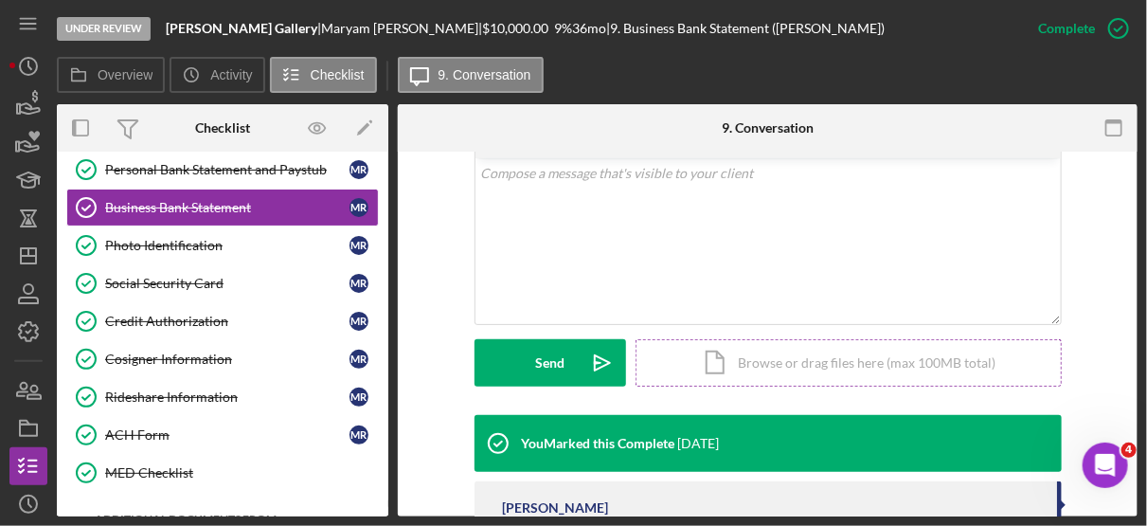
click at [843, 363] on div "Icon/Document Browse or drag files here (max 100MB total) Tap to choose files o…" at bounding box center [849, 362] width 426 height 47
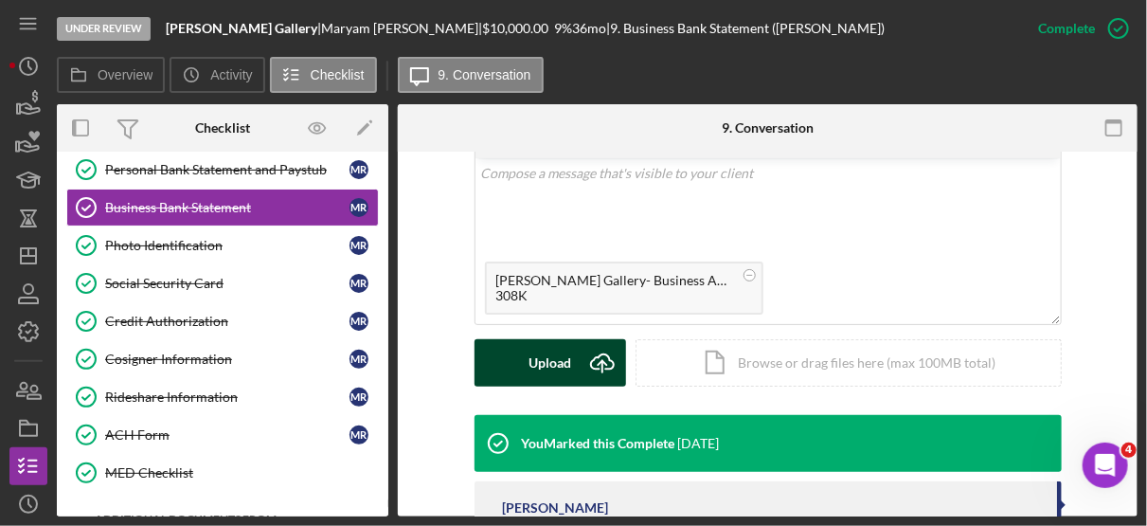
click at [571, 352] on button "Upload Icon/Upload" at bounding box center [551, 362] width 152 height 47
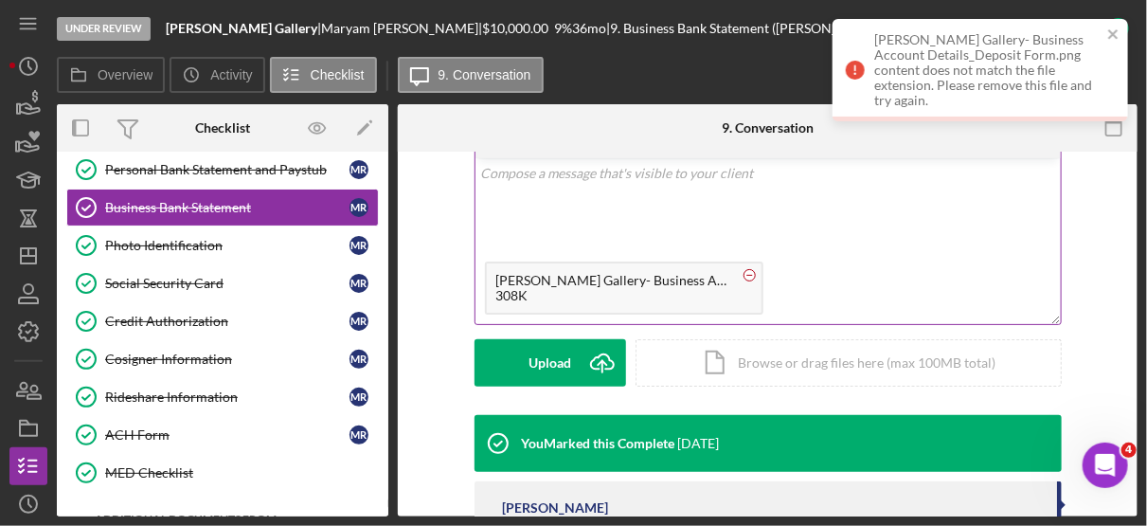
click at [748, 271] on circle at bounding box center [749, 274] width 11 height 11
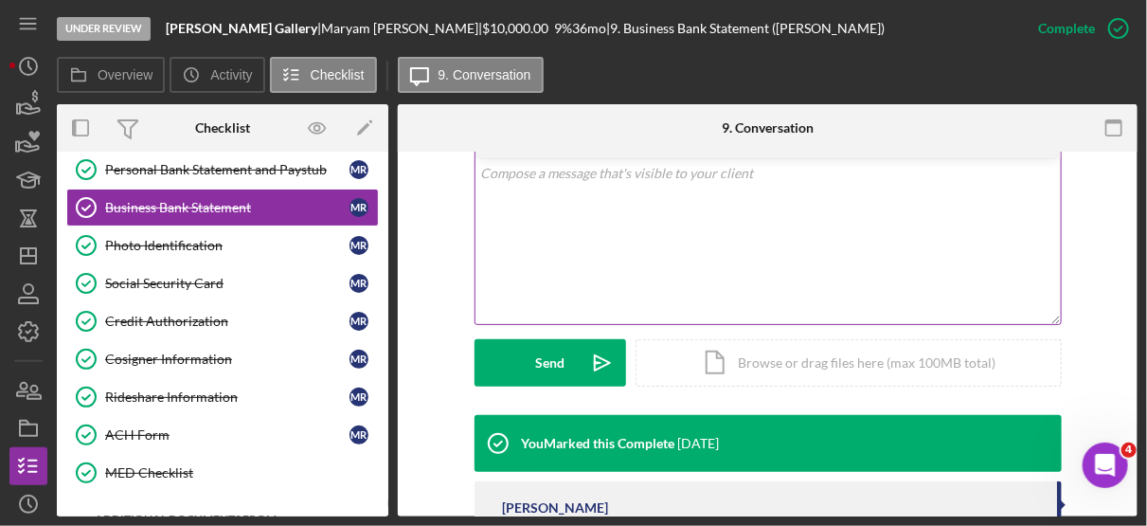
click at [1126, 229] on div "This item has been marked complete. In order for [PERSON_NAME] to upload docume…" at bounding box center [768, 236] width 740 height 906
